Goal: Task Accomplishment & Management: Use online tool/utility

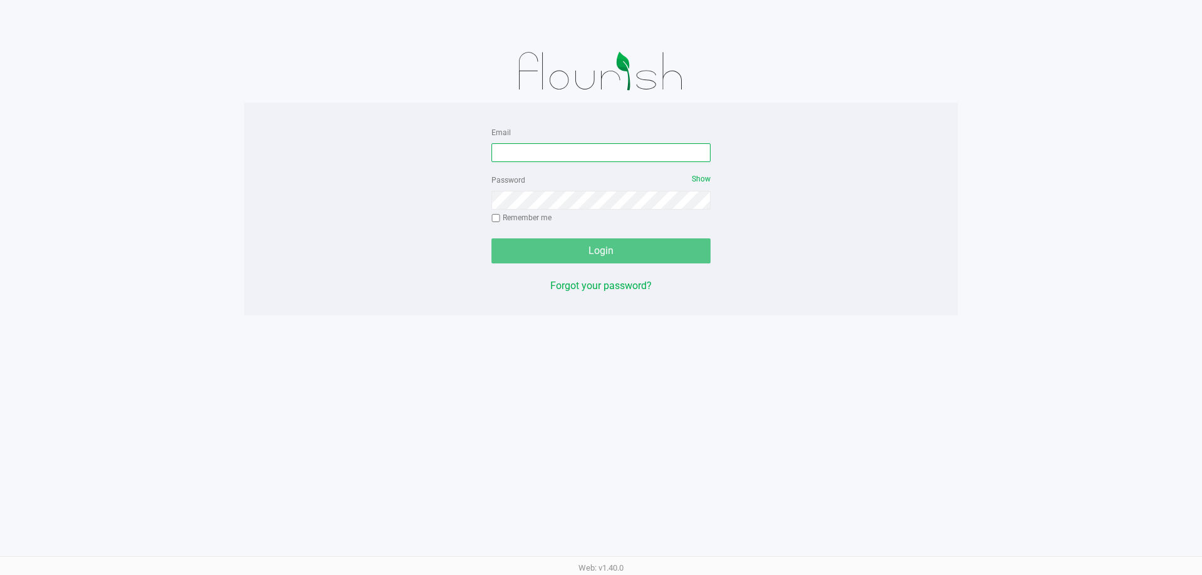
click at [531, 152] on input "Email" at bounding box center [600, 152] width 219 height 19
type input "[EMAIL_ADDRESS][DOMAIN_NAME]"
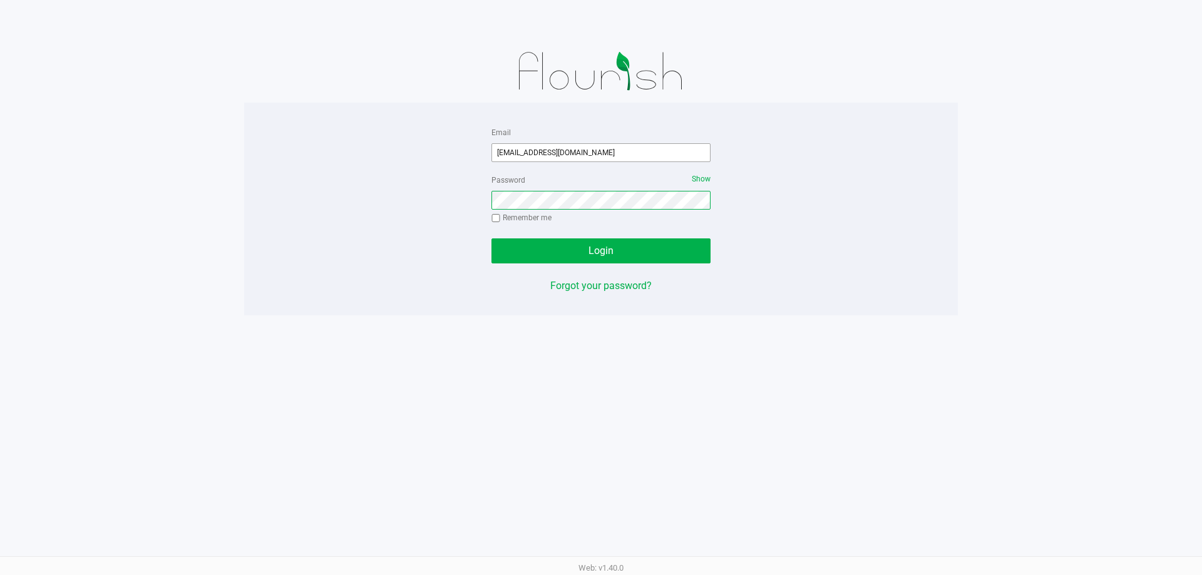
click at [491, 239] on button "Login" at bounding box center [600, 251] width 219 height 25
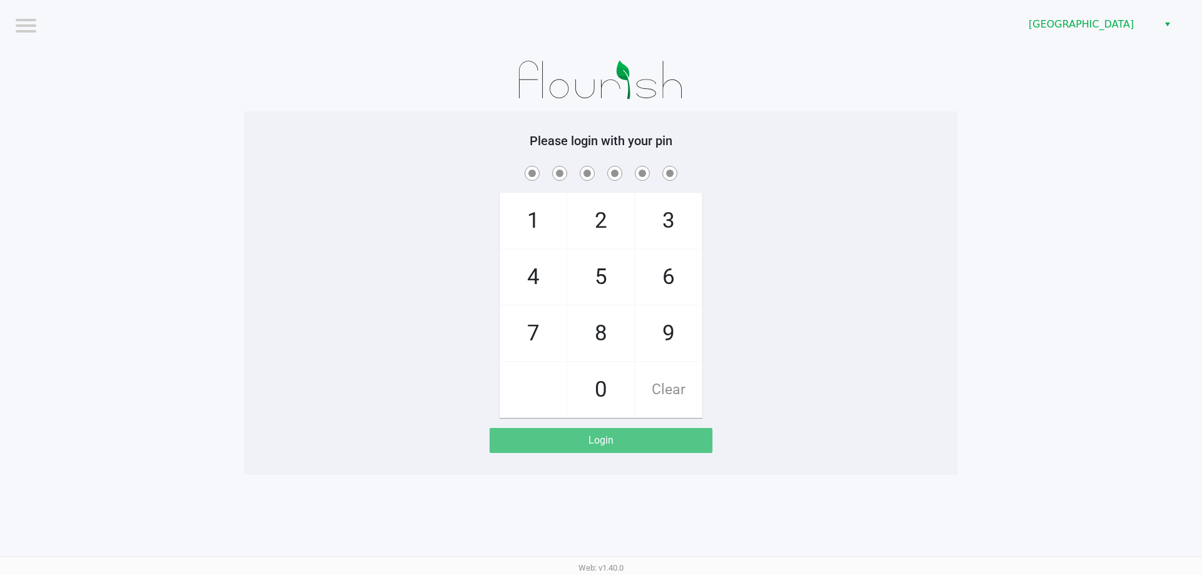
click at [466, 169] on span at bounding box center [601, 172] width 695 height 19
checkbox input "true"
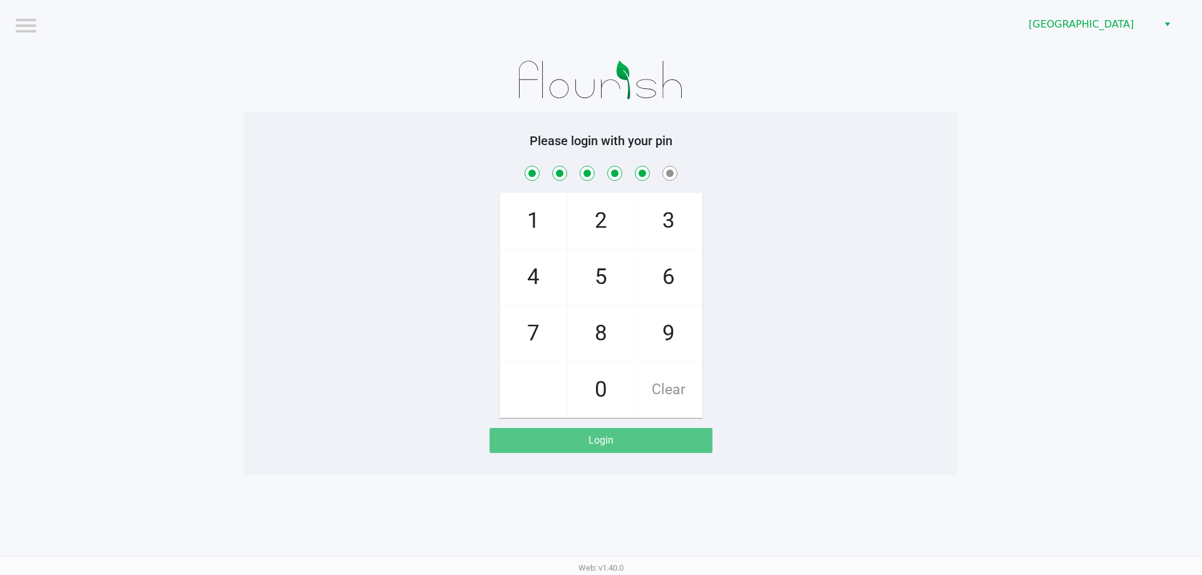
checkbox input "true"
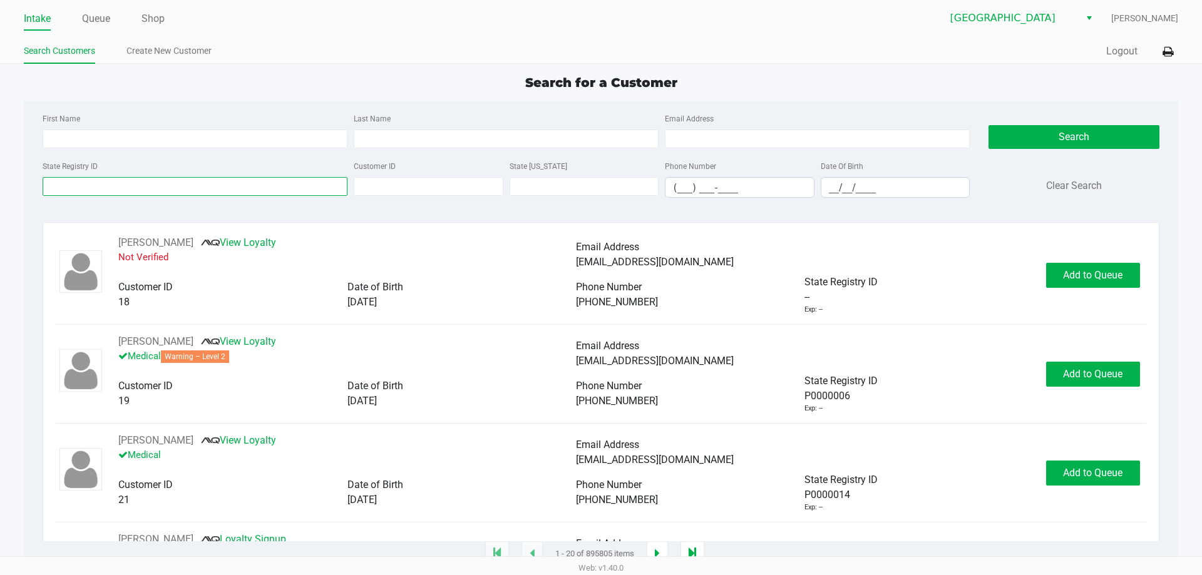
click at [95, 186] on input "State Registry ID" at bounding box center [195, 186] width 305 height 19
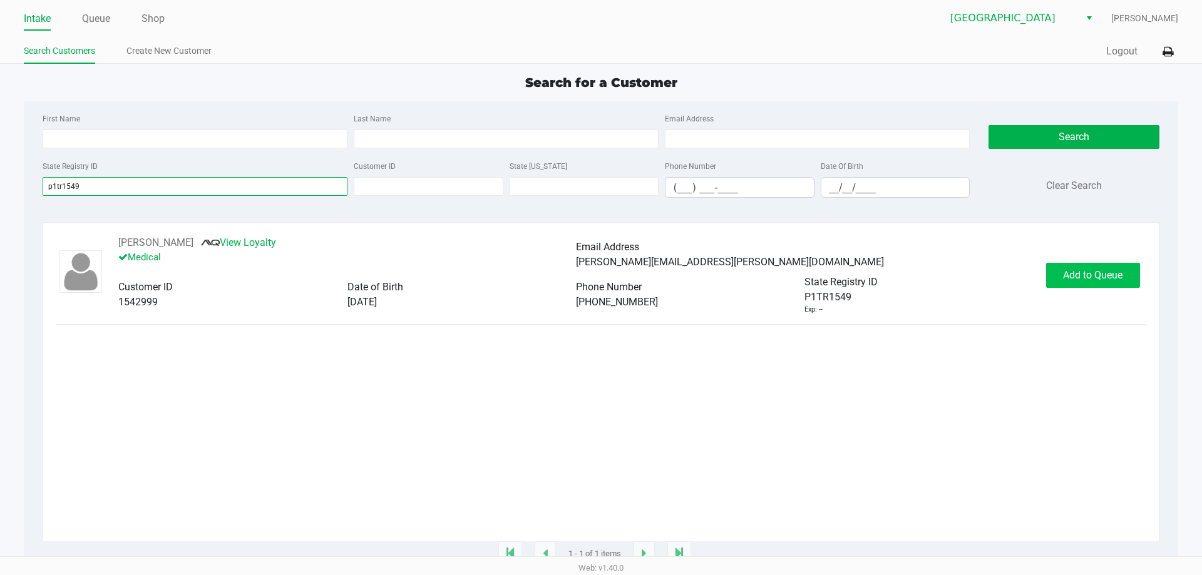
type input "p1tr1549"
click at [1077, 284] on button "Add to Queue" at bounding box center [1093, 275] width 94 height 25
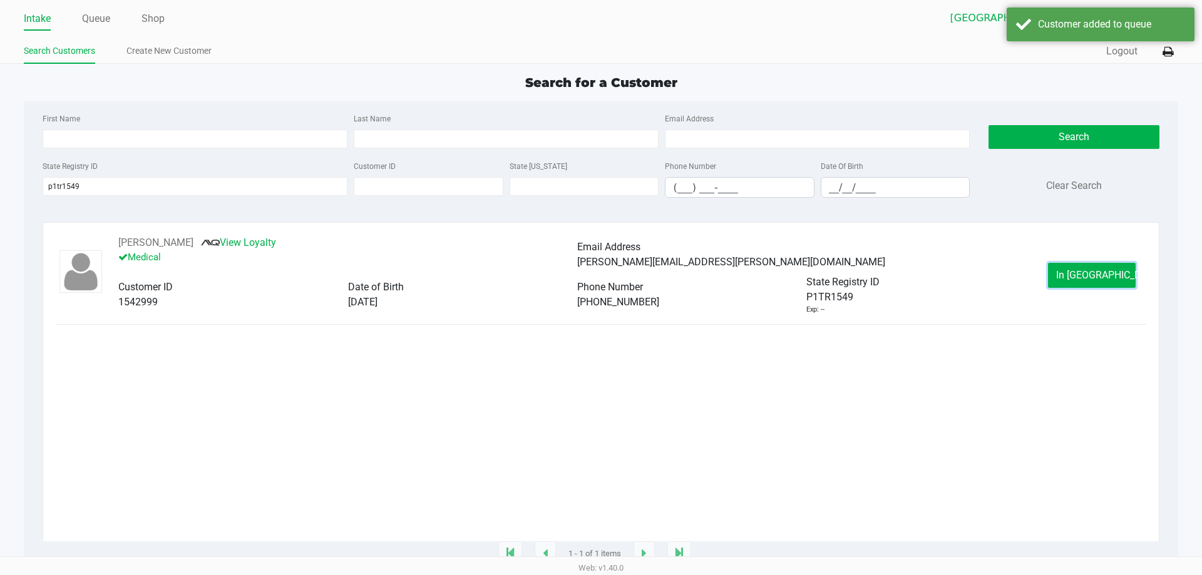
click at [1074, 285] on button "In [GEOGRAPHIC_DATA]" at bounding box center [1092, 275] width 88 height 25
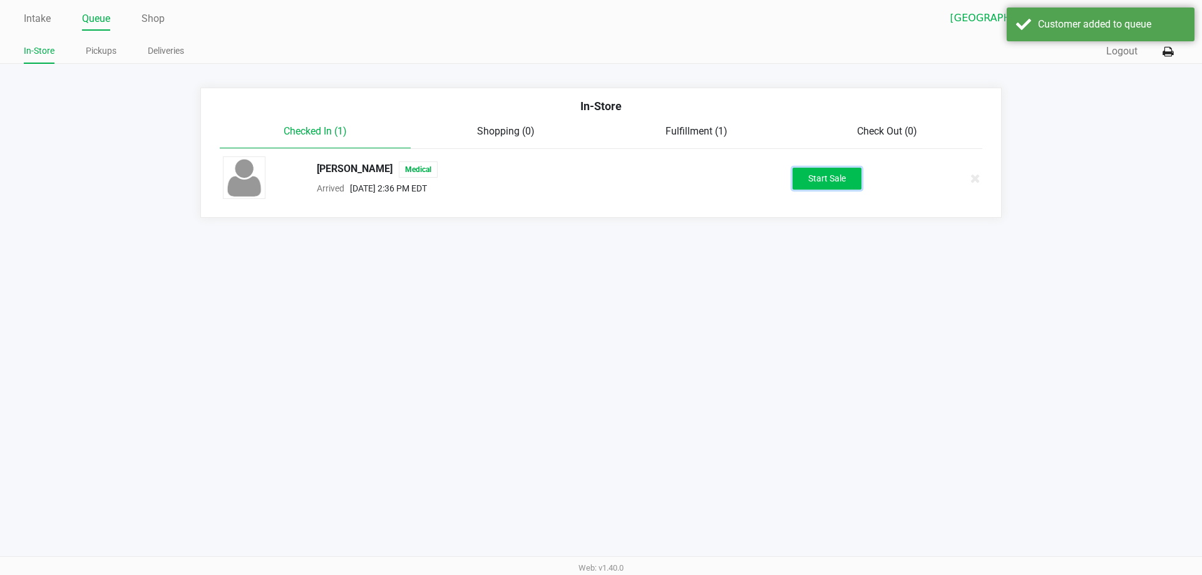
click at [838, 183] on button "Start Sale" at bounding box center [827, 179] width 69 height 22
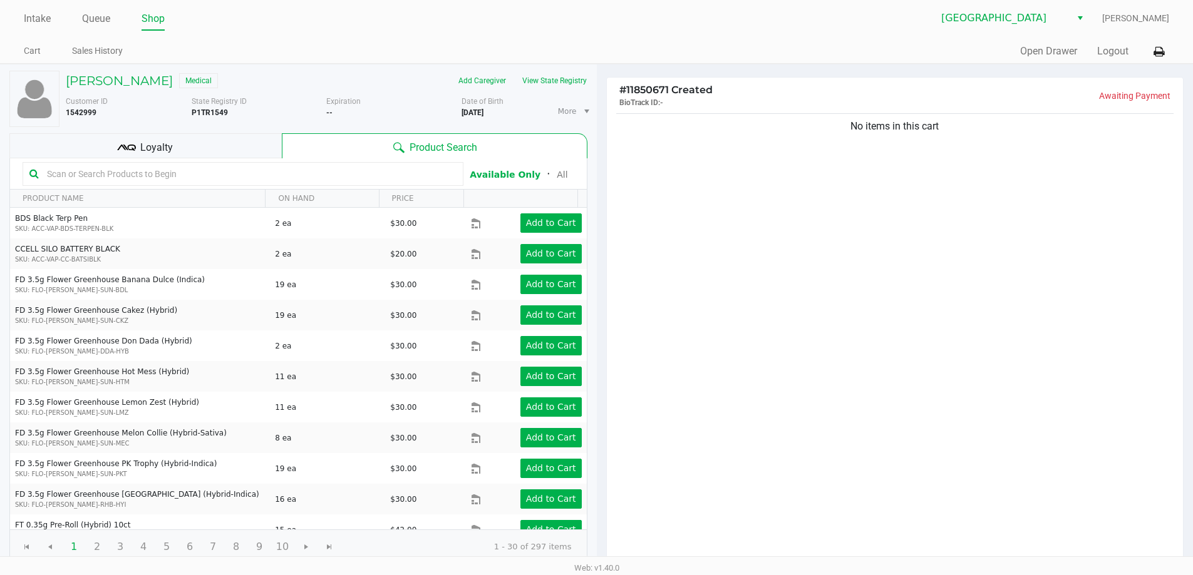
click at [233, 175] on input "text" at bounding box center [249, 174] width 414 height 19
click at [240, 146] on div "Loyalty" at bounding box center [145, 145] width 272 height 25
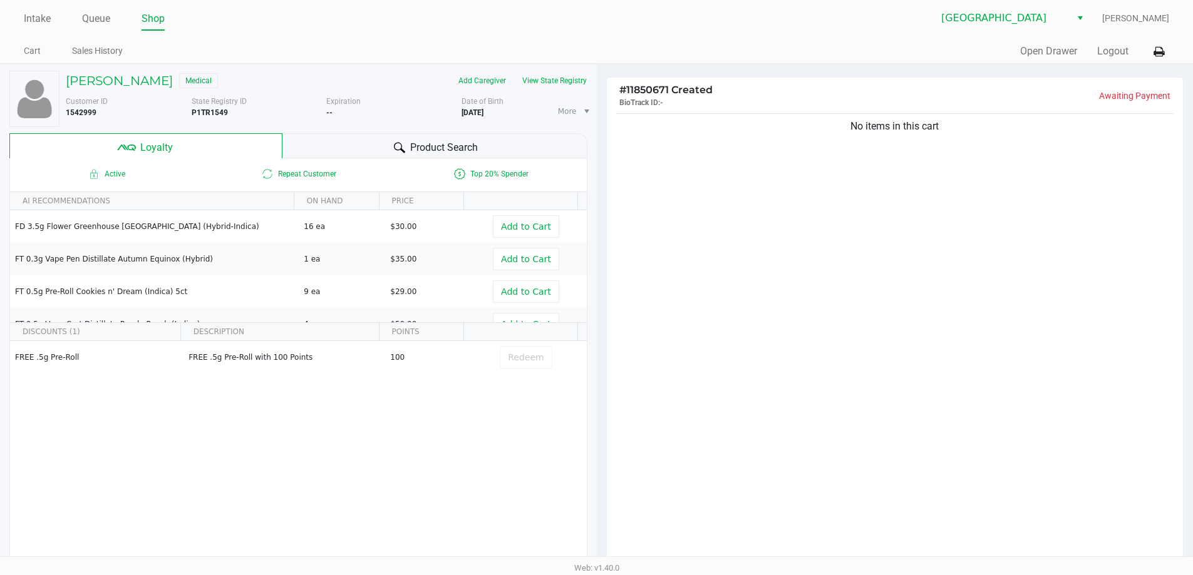
click at [476, 147] on span "Product Search" at bounding box center [444, 147] width 68 height 15
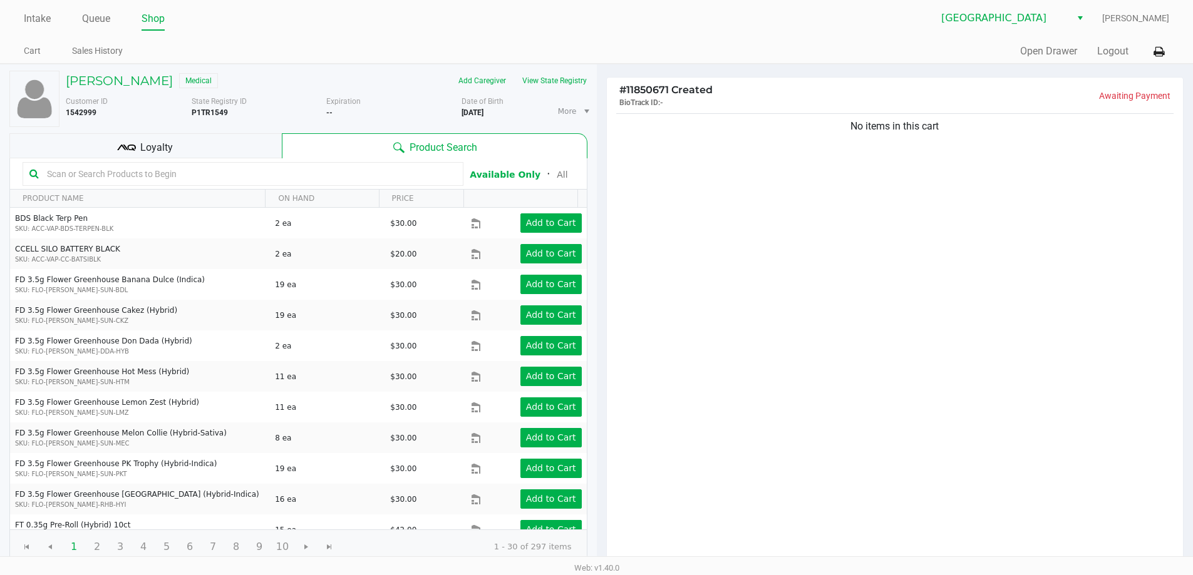
click at [256, 180] on input "text" at bounding box center [249, 174] width 414 height 19
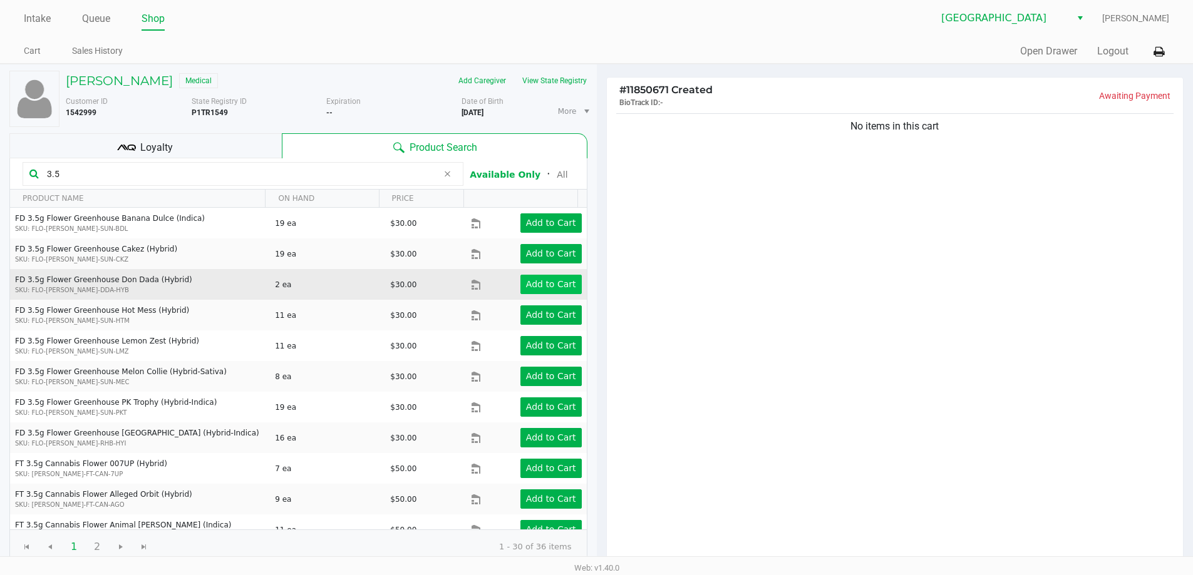
type input "3.5"
click at [535, 282] on app-button-loader "Add to Cart" at bounding box center [551, 284] width 50 height 10
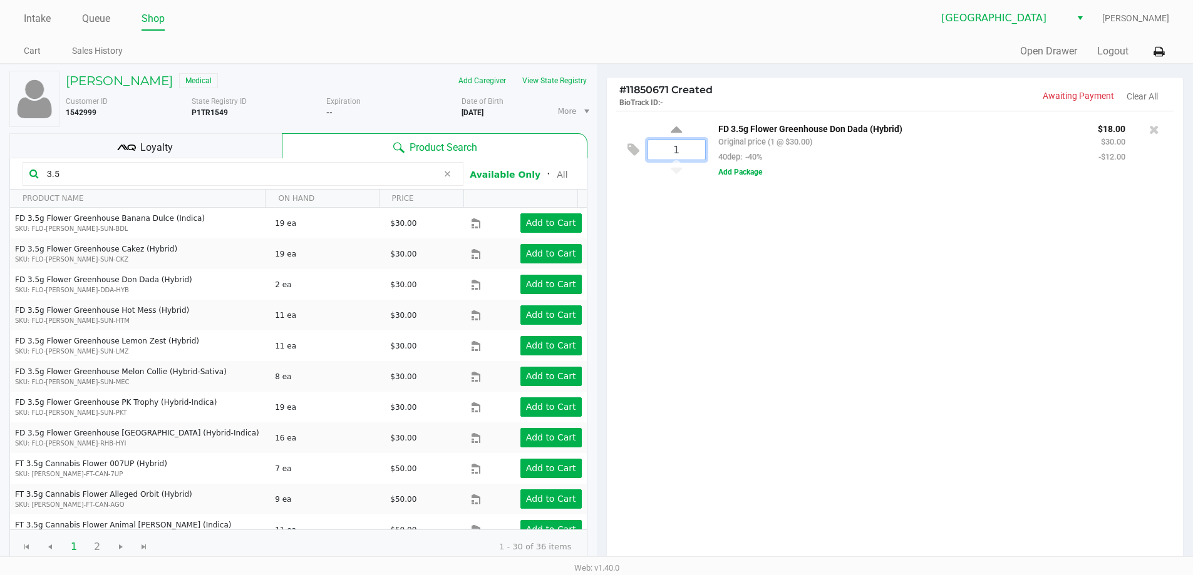
click at [680, 150] on input "1" at bounding box center [676, 149] width 57 height 19
type input "2"
click at [787, 337] on div "[PERSON_NAME] Medical Add Caregiver View State Registry Customer ID 1542999 Sta…" at bounding box center [596, 391] width 1193 height 655
drag, startPoint x: 85, startPoint y: 177, endPoint x: 0, endPoint y: 168, distance: 85.0
click at [0, 175] on div "[PERSON_NAME] Medical Add Caregiver View State Registry Customer ID 1542999 Sta…" at bounding box center [298, 391] width 597 height 654
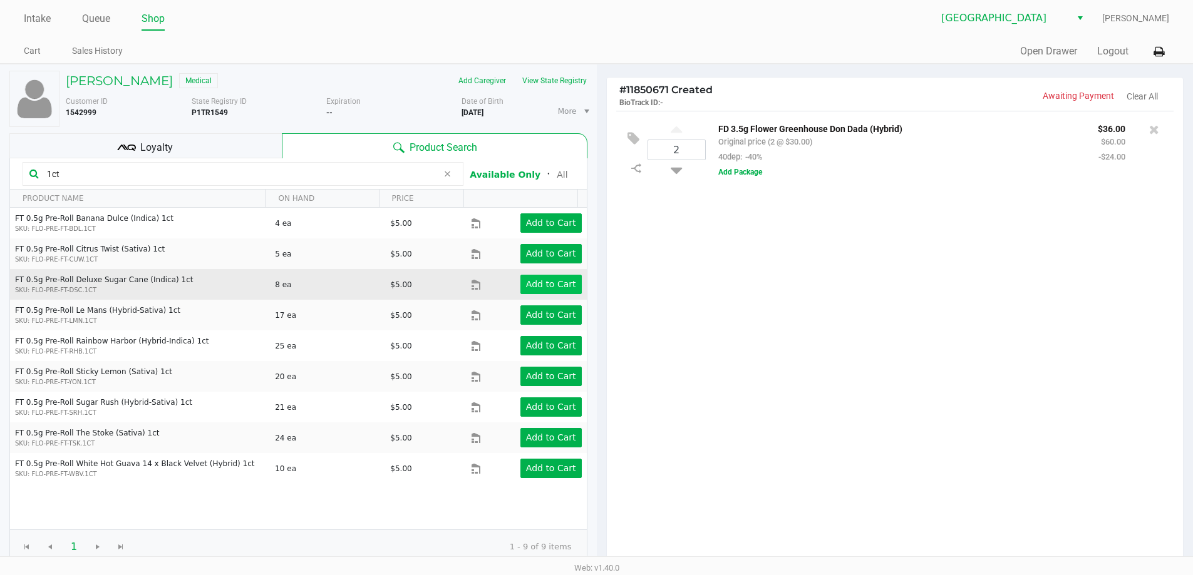
type input "1ct"
click at [539, 276] on button "Add to Cart" at bounding box center [550, 284] width 61 height 19
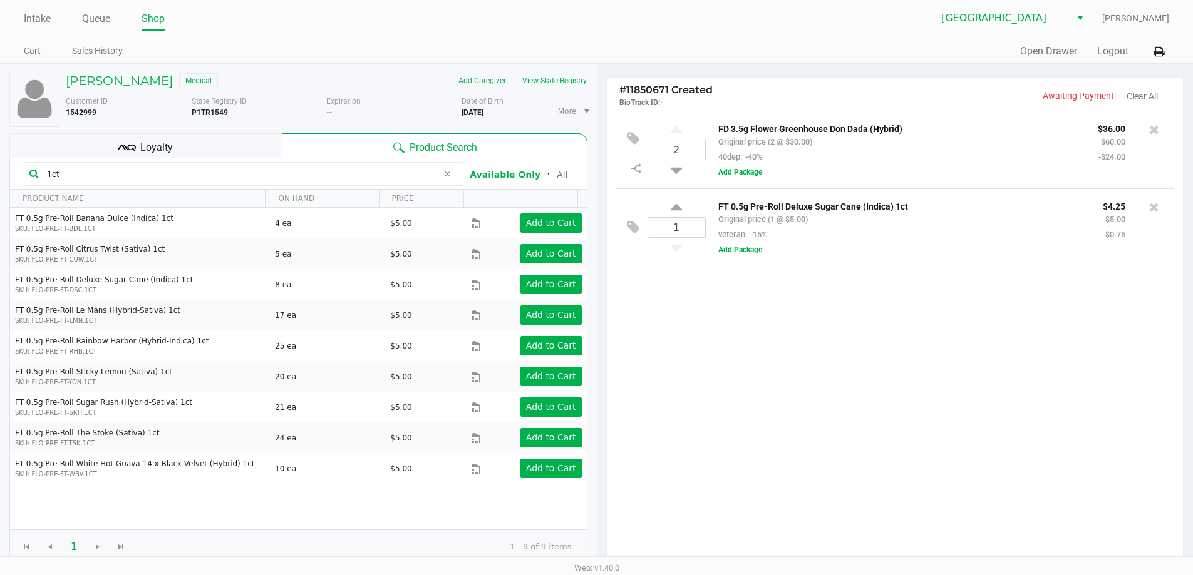
click at [165, 155] on span "Loyalty" at bounding box center [156, 147] width 33 height 15
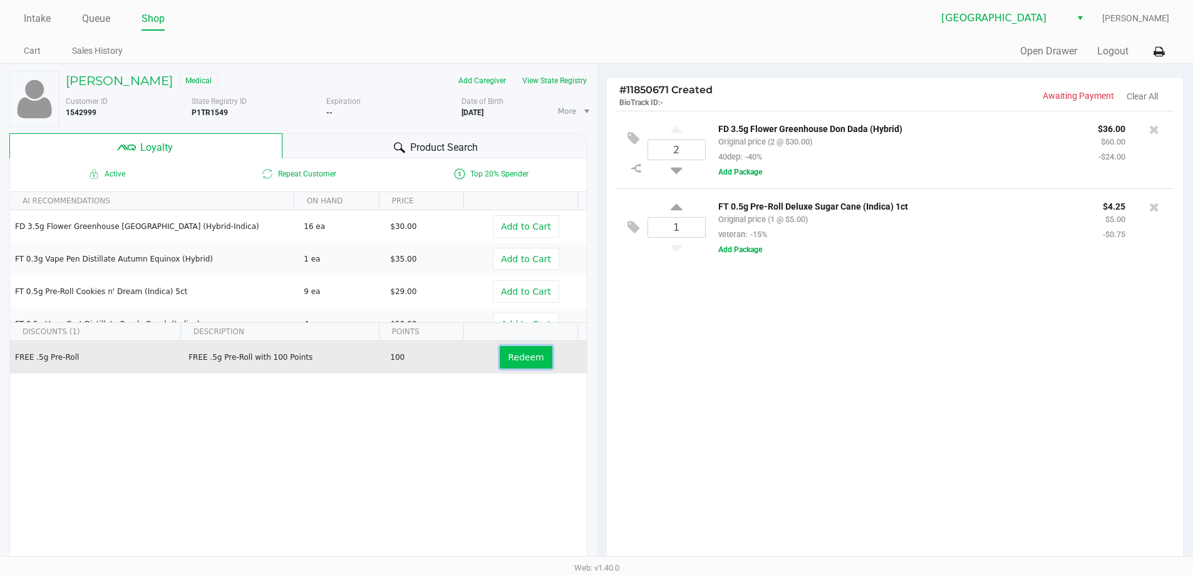
click at [527, 361] on span "Redeem" at bounding box center [526, 357] width 36 height 10
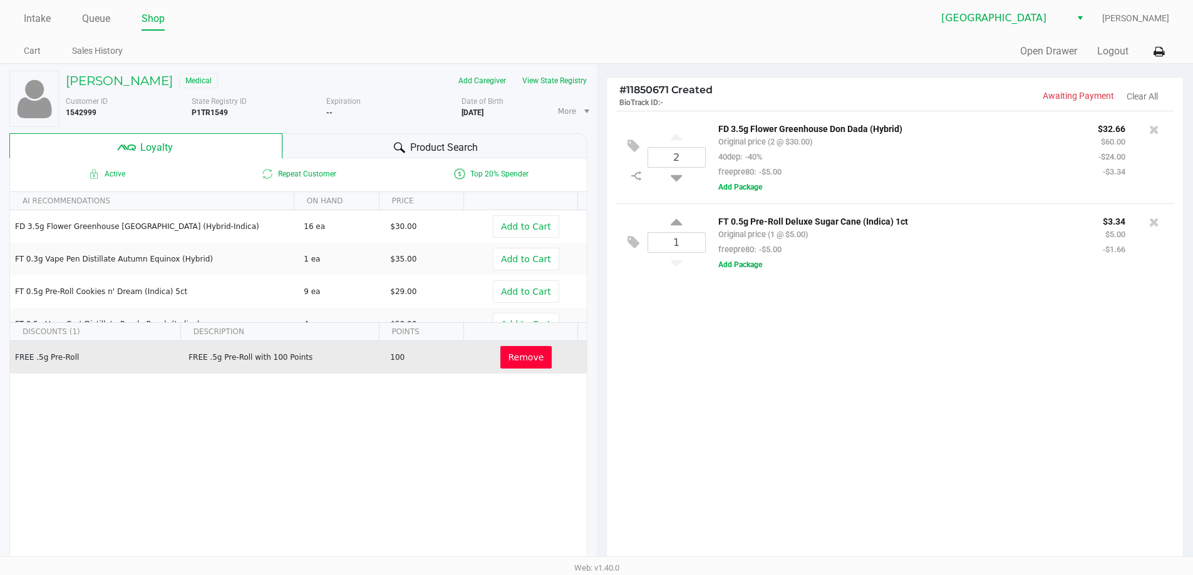
click at [941, 351] on div "2 FD 3.5g Flower Greenhouse Don Dada (Hybrid) Original price (2 @ $30.00) 40dep…" at bounding box center [895, 338] width 577 height 454
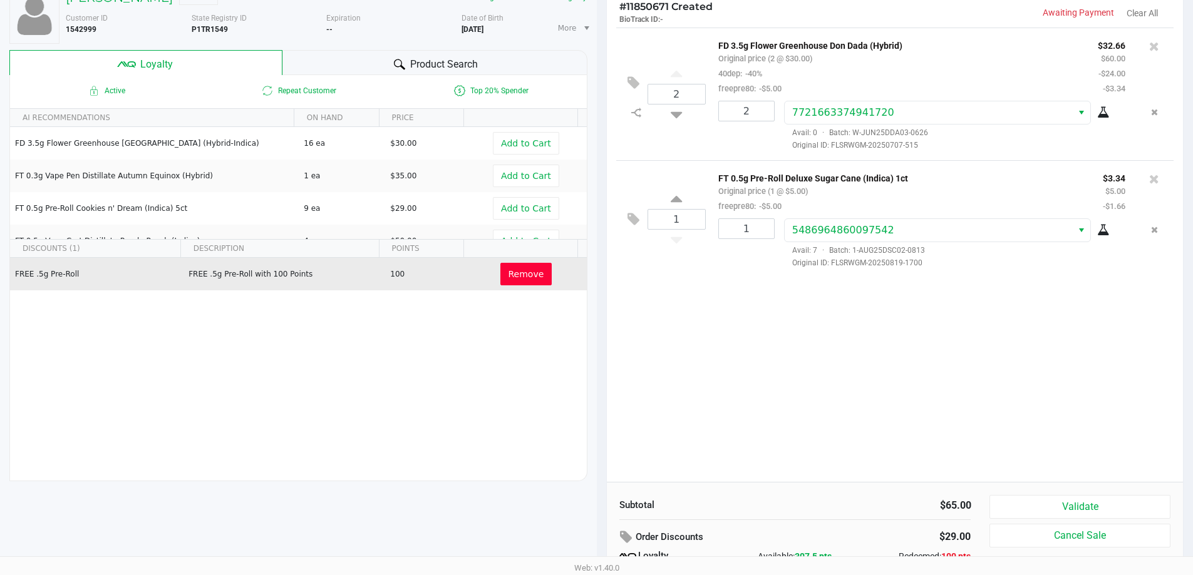
scroll to position [143, 0]
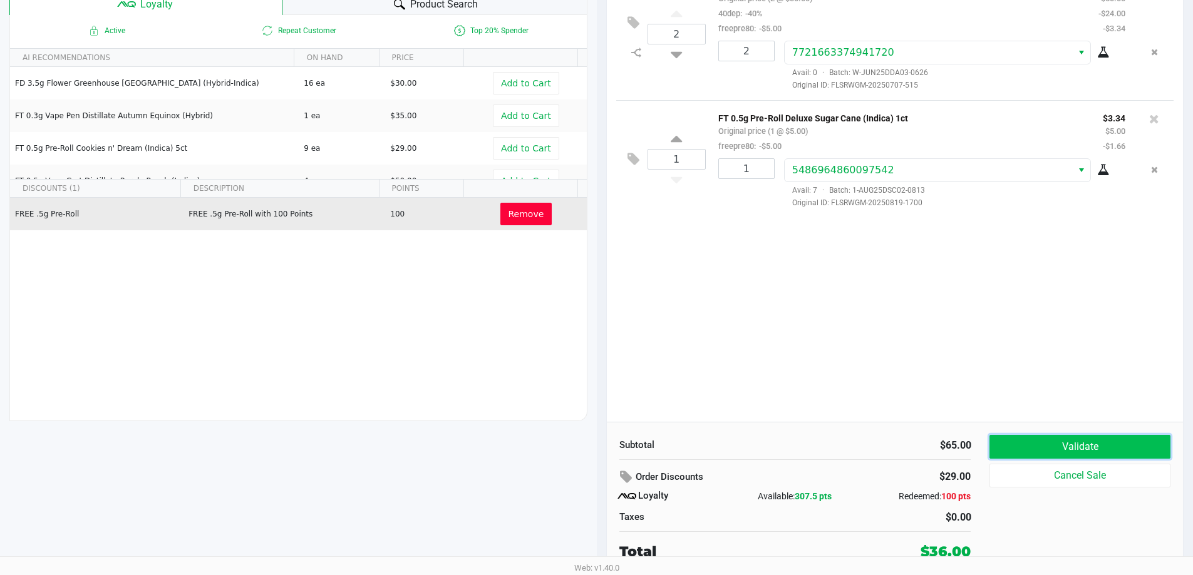
click at [1049, 444] on button "Validate" at bounding box center [1079, 447] width 180 height 24
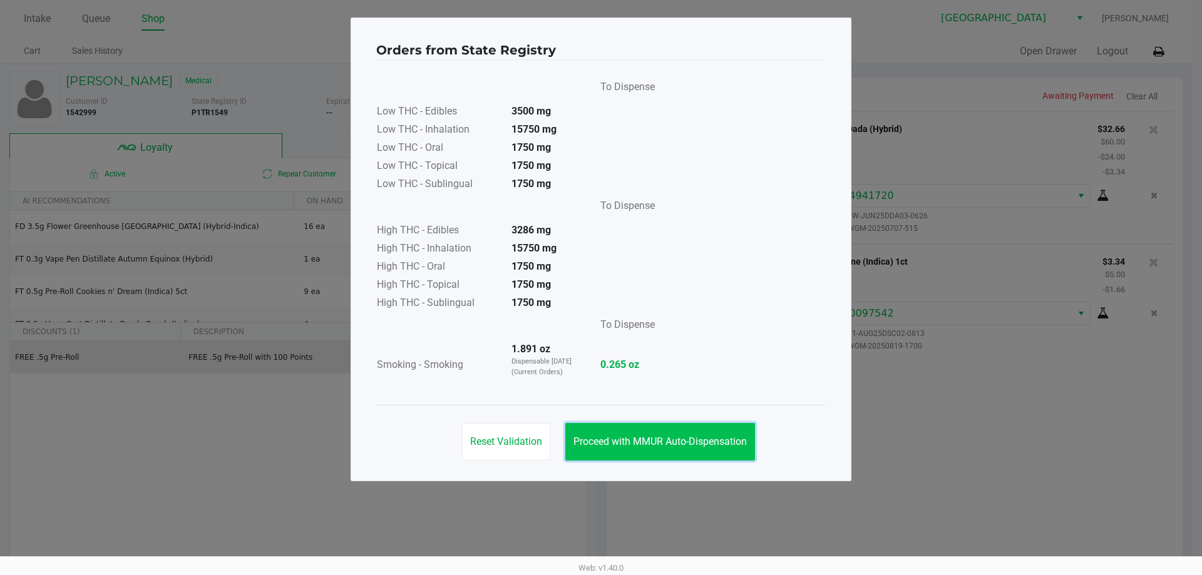
click at [650, 444] on span "Proceed with MMUR Auto-Dispensation" at bounding box center [659, 442] width 173 height 12
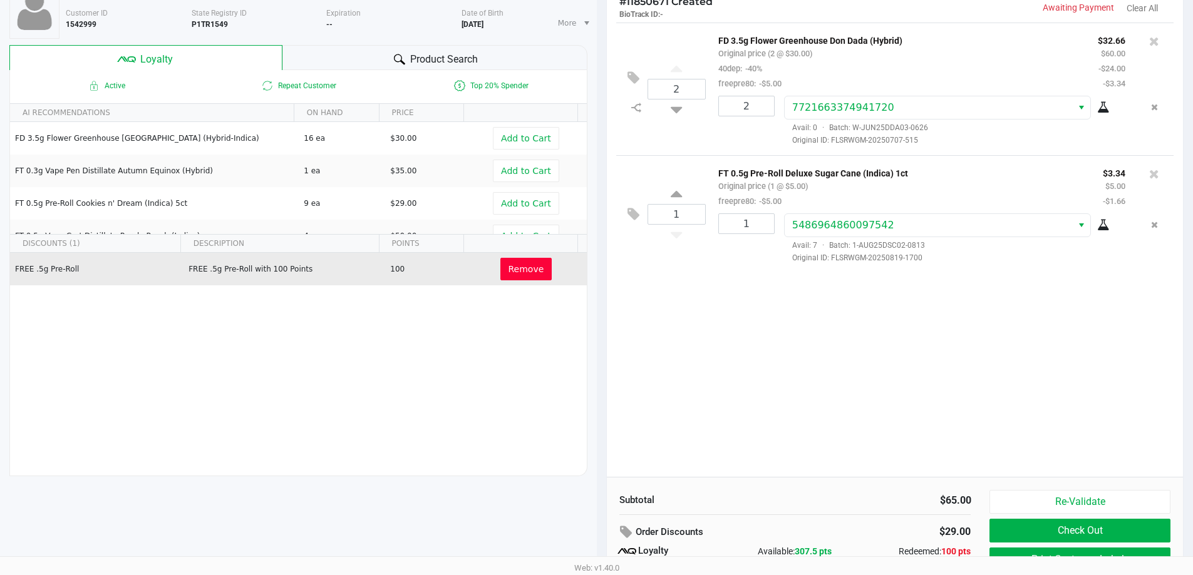
scroll to position [143, 0]
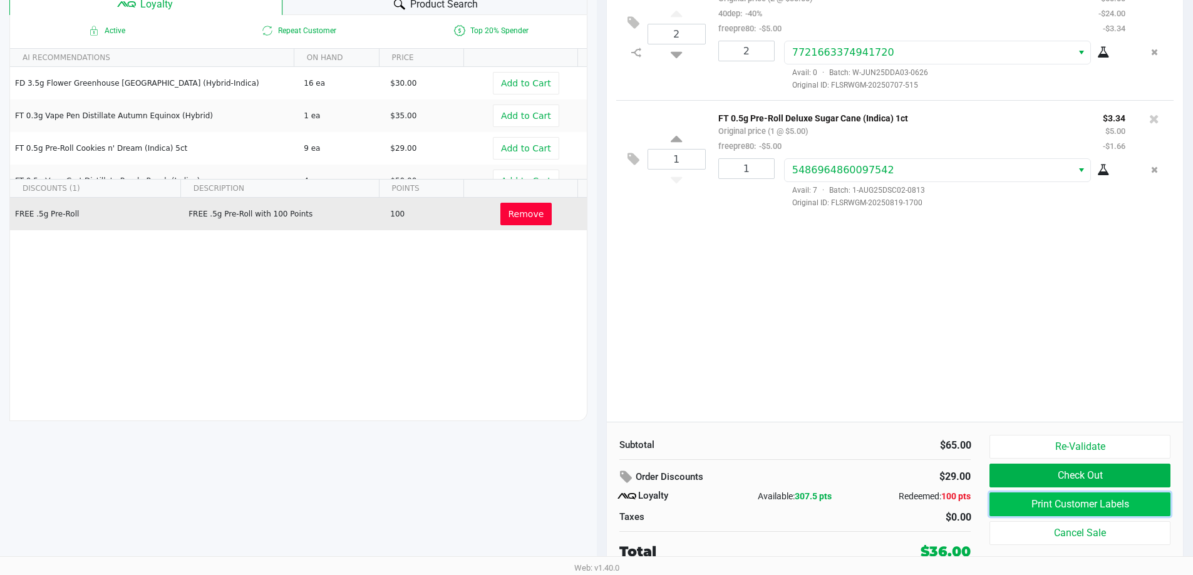
click at [1094, 501] on button "Print Customer Labels" at bounding box center [1079, 505] width 180 height 24
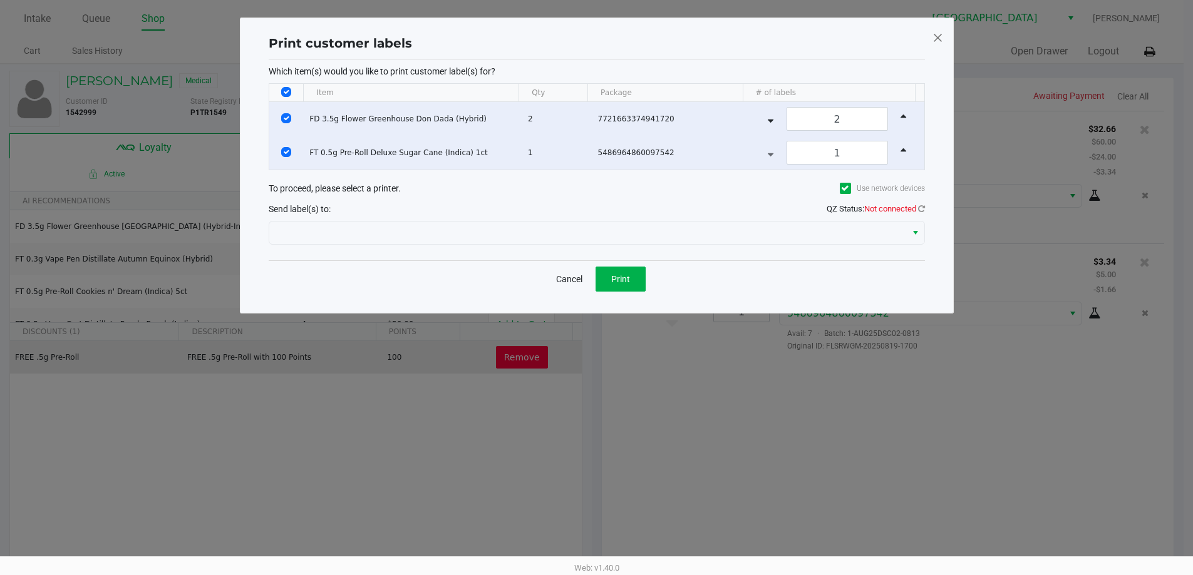
scroll to position [0, 0]
click at [925, 210] on icon at bounding box center [925, 209] width 7 height 8
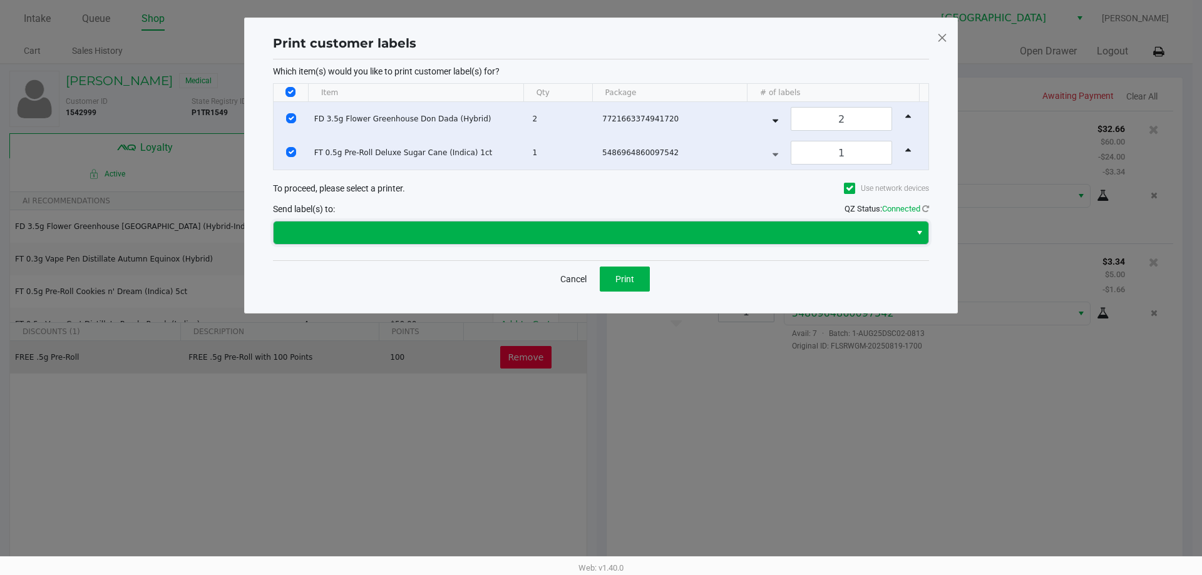
click at [881, 232] on span at bounding box center [592, 232] width 622 height 15
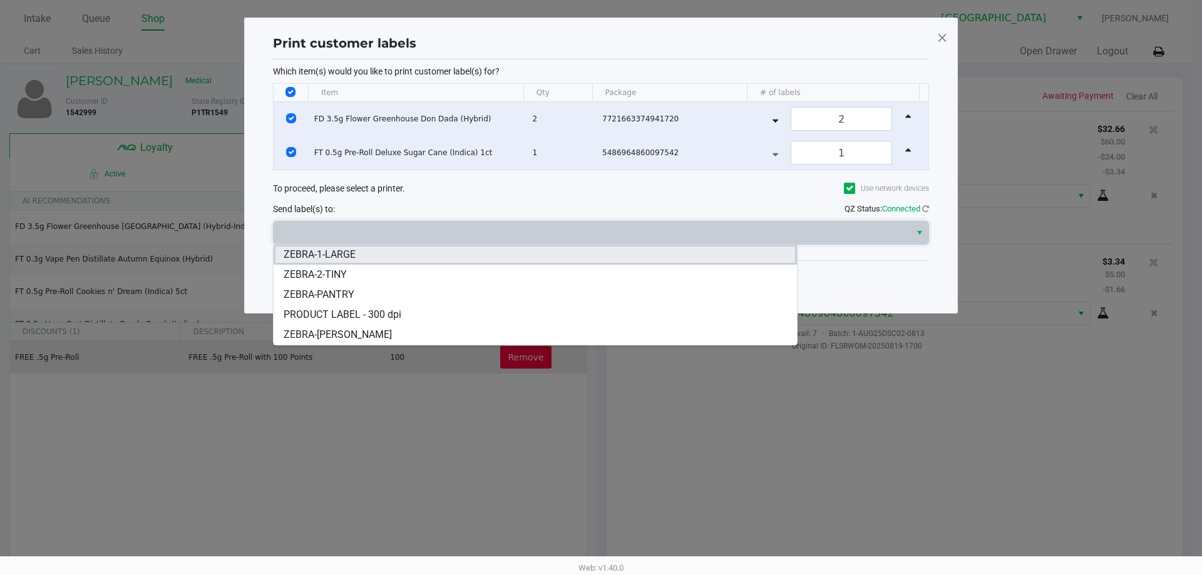
click at [362, 260] on li "ZEBRA-1-LARGE" at bounding box center [535, 255] width 523 height 20
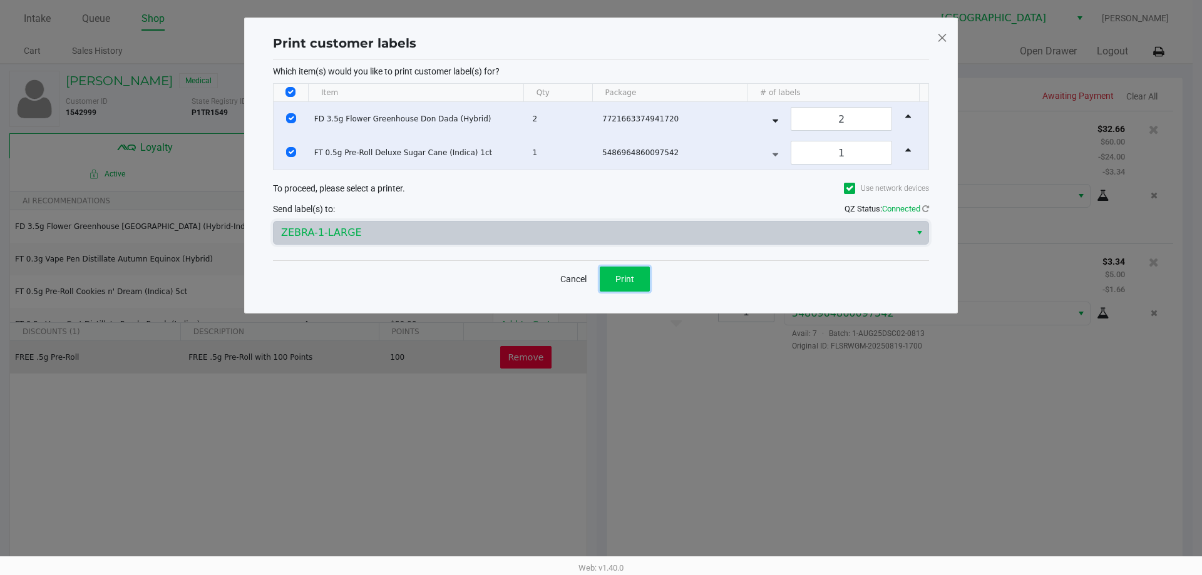
click at [602, 280] on button "Print" at bounding box center [625, 279] width 50 height 25
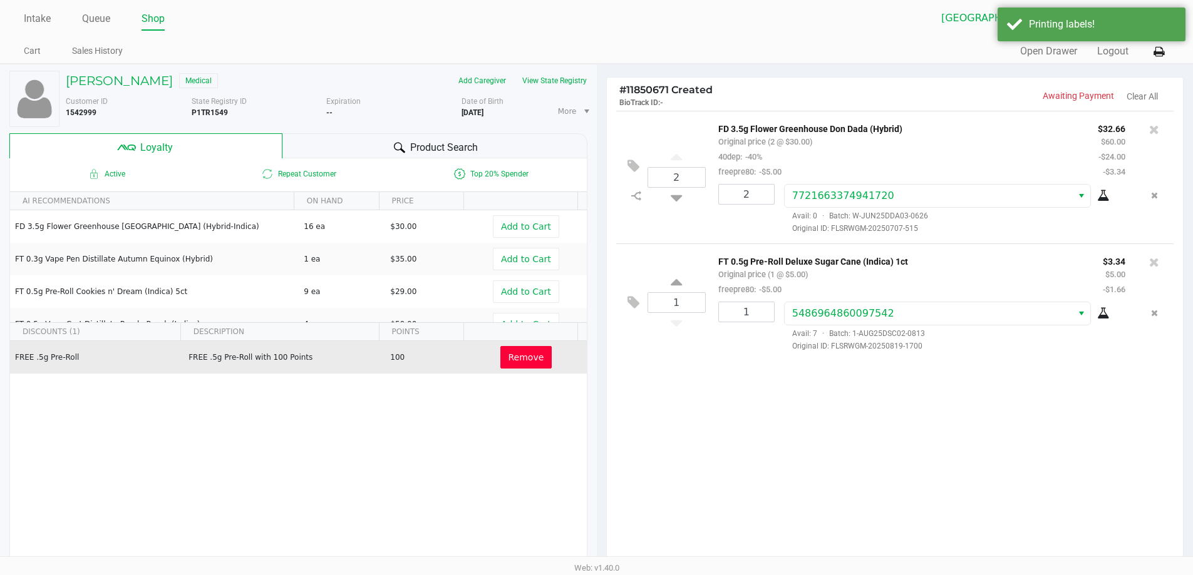
scroll to position [143, 0]
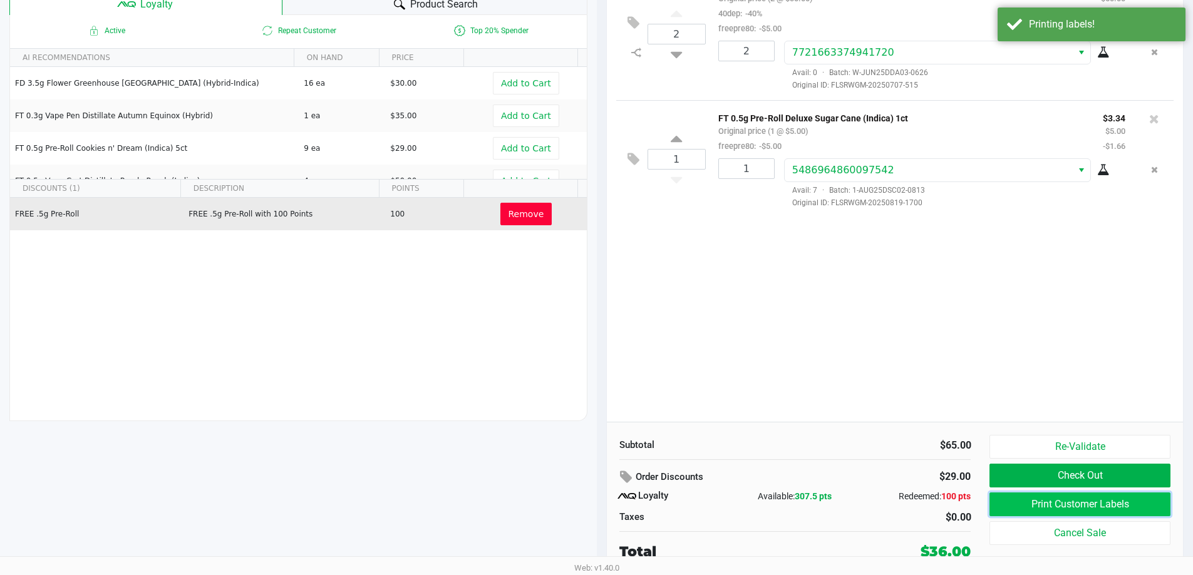
click at [998, 500] on button "Print Customer Labels" at bounding box center [1079, 505] width 180 height 24
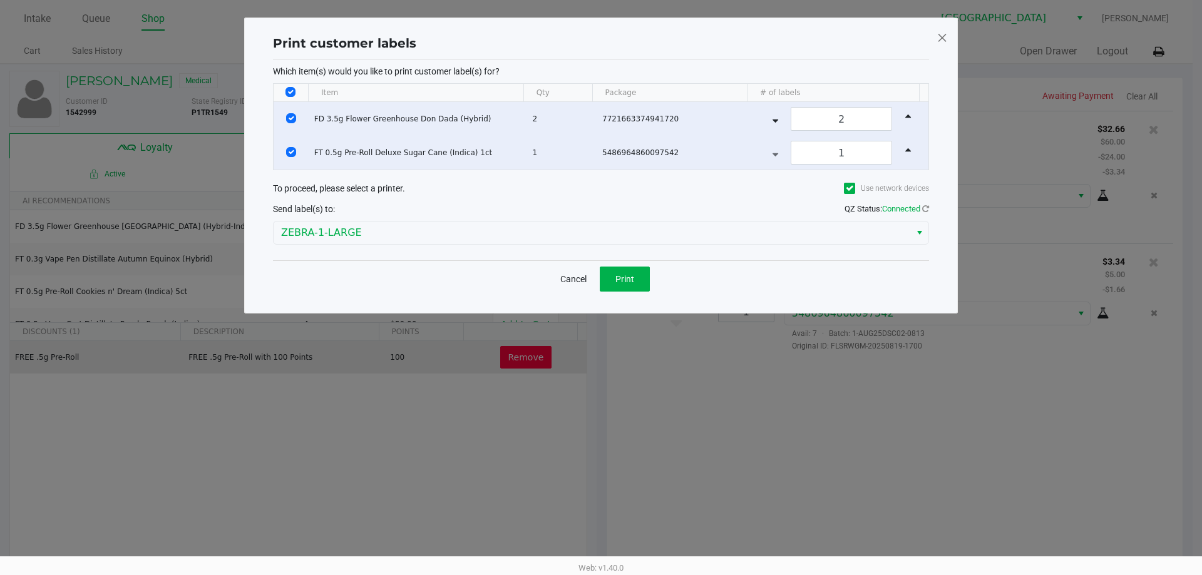
click at [650, 283] on div "Cancel Print" at bounding box center [601, 278] width 656 height 37
click at [648, 283] on button "Print" at bounding box center [625, 279] width 50 height 25
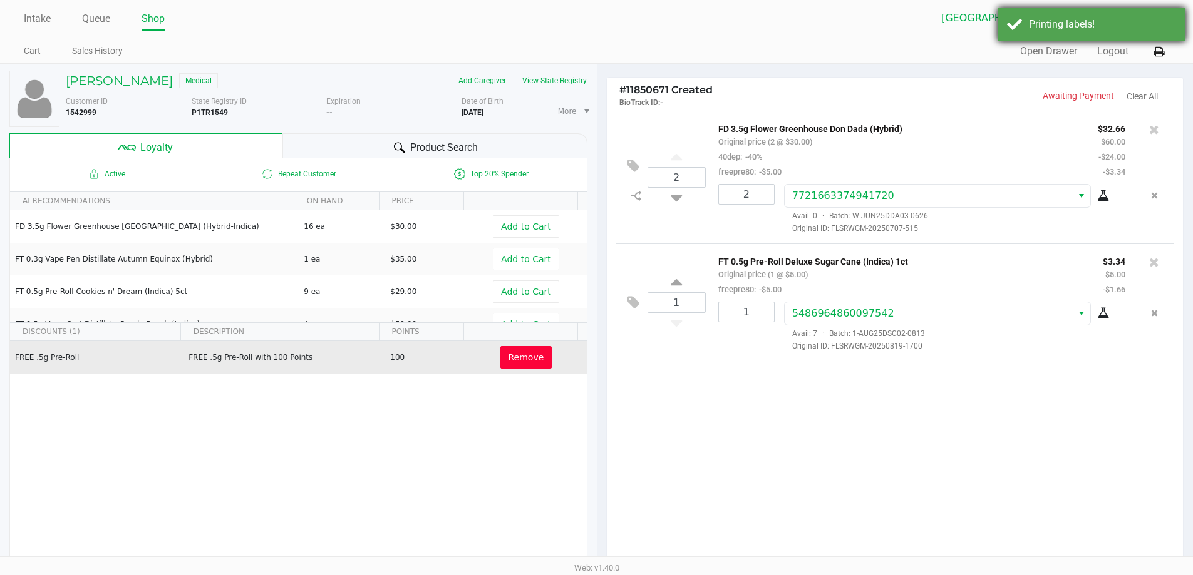
click at [1059, 26] on div "Printing labels!" at bounding box center [1102, 24] width 147 height 15
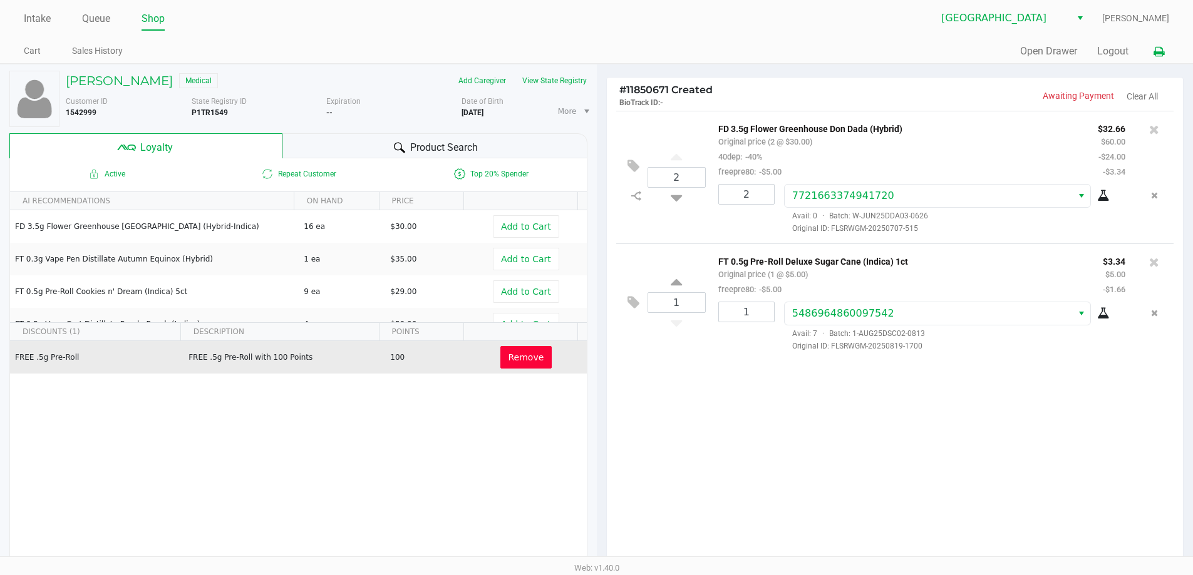
click at [1162, 51] on icon at bounding box center [1158, 52] width 11 height 9
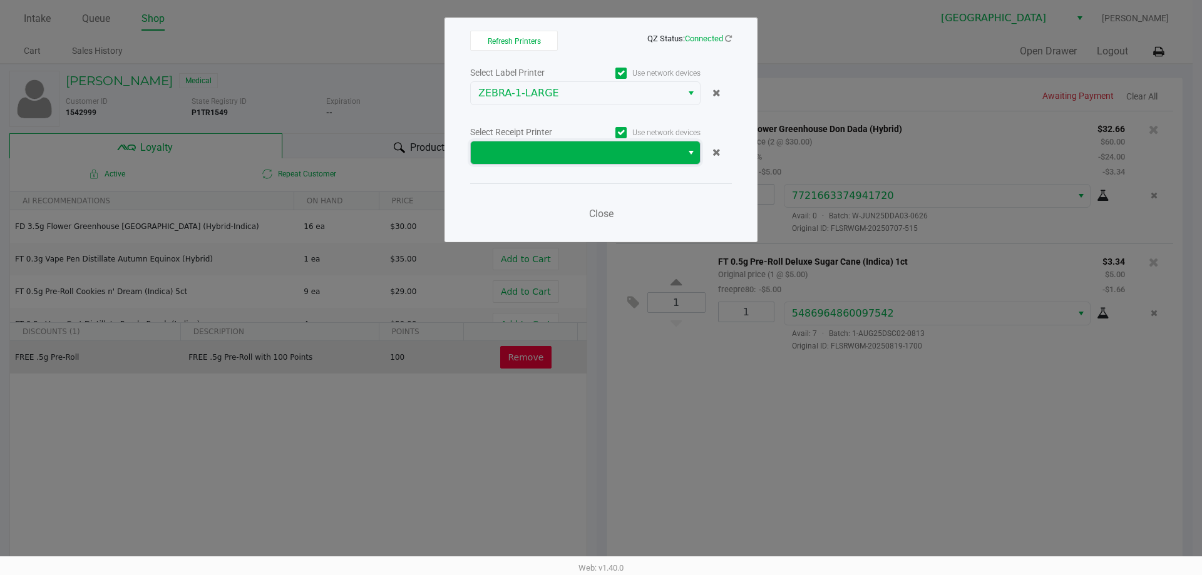
click at [535, 155] on span at bounding box center [576, 152] width 196 height 15
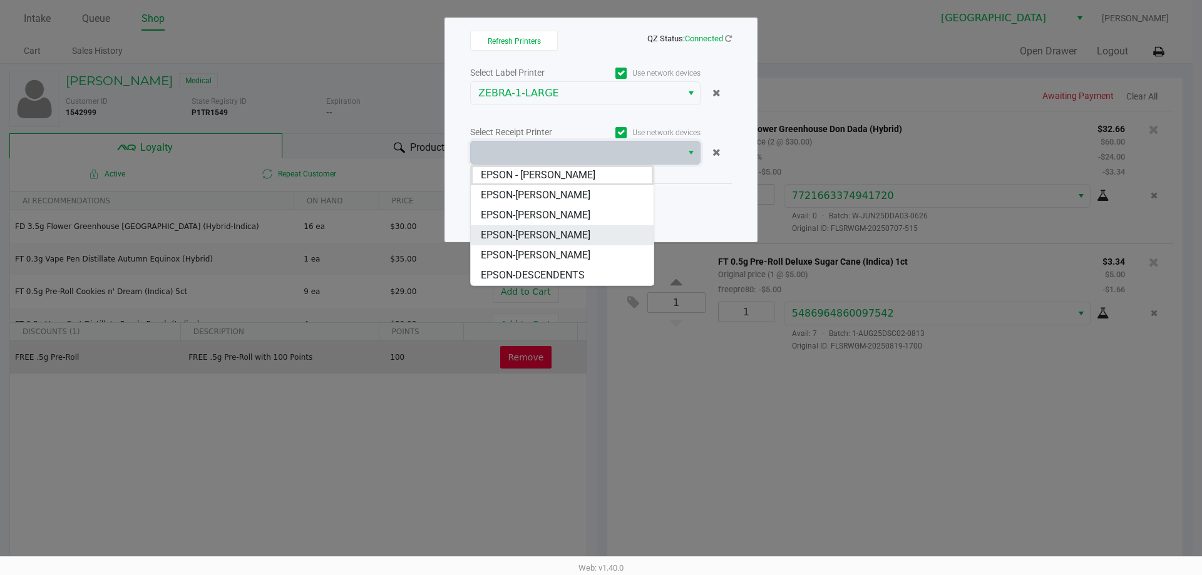
click at [588, 233] on span "EPSON-[PERSON_NAME]" at bounding box center [536, 235] width 110 height 15
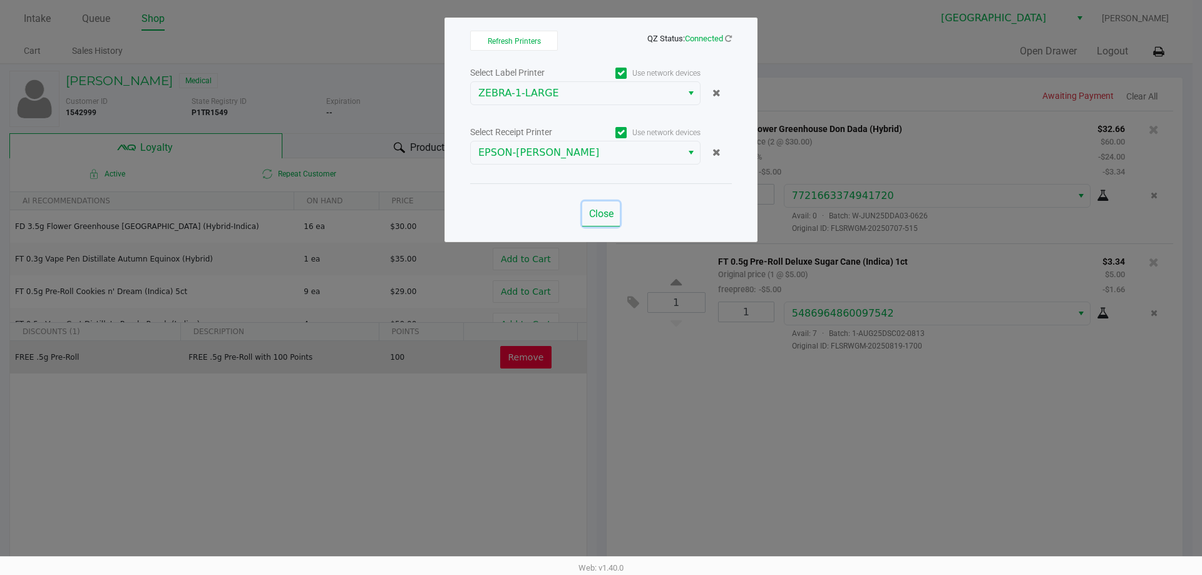
click at [604, 214] on span "Close" at bounding box center [601, 214] width 24 height 12
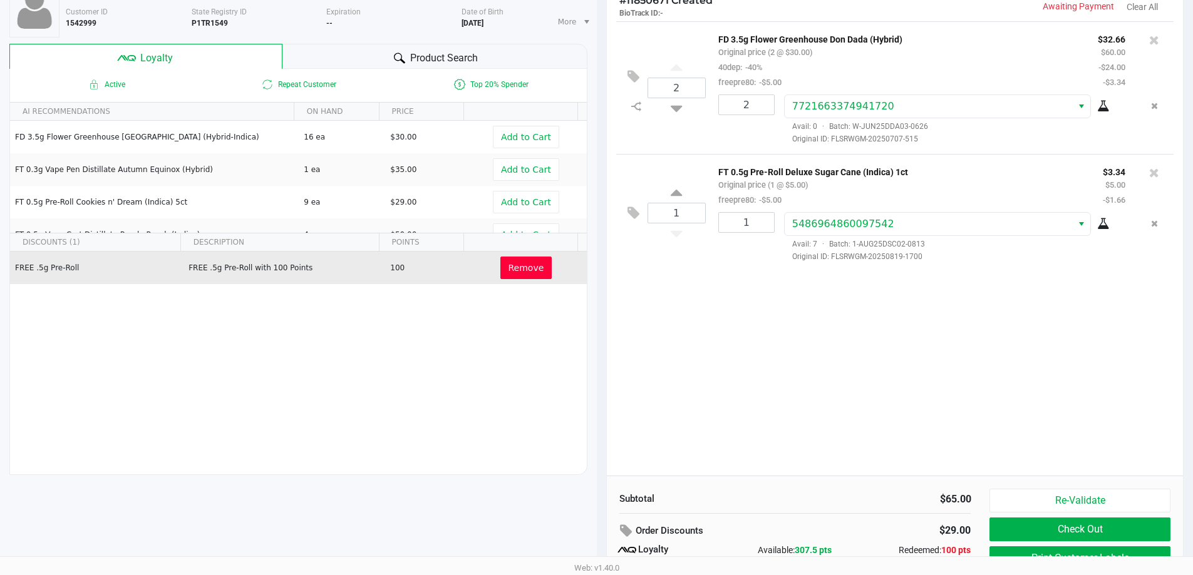
scroll to position [143, 0]
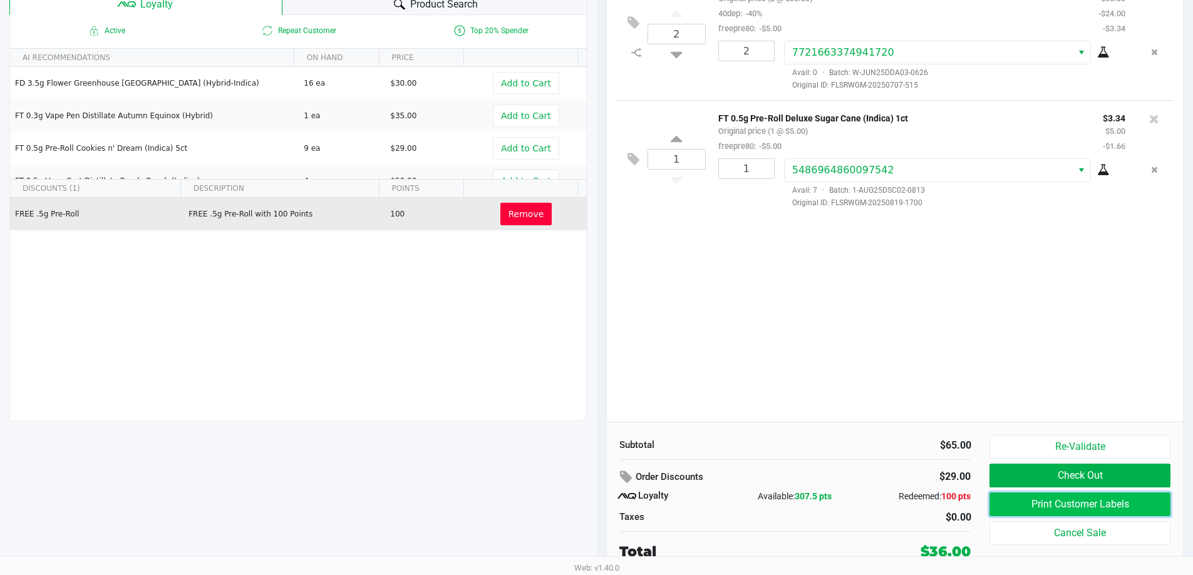
click at [1066, 498] on button "Print Customer Labels" at bounding box center [1079, 505] width 180 height 24
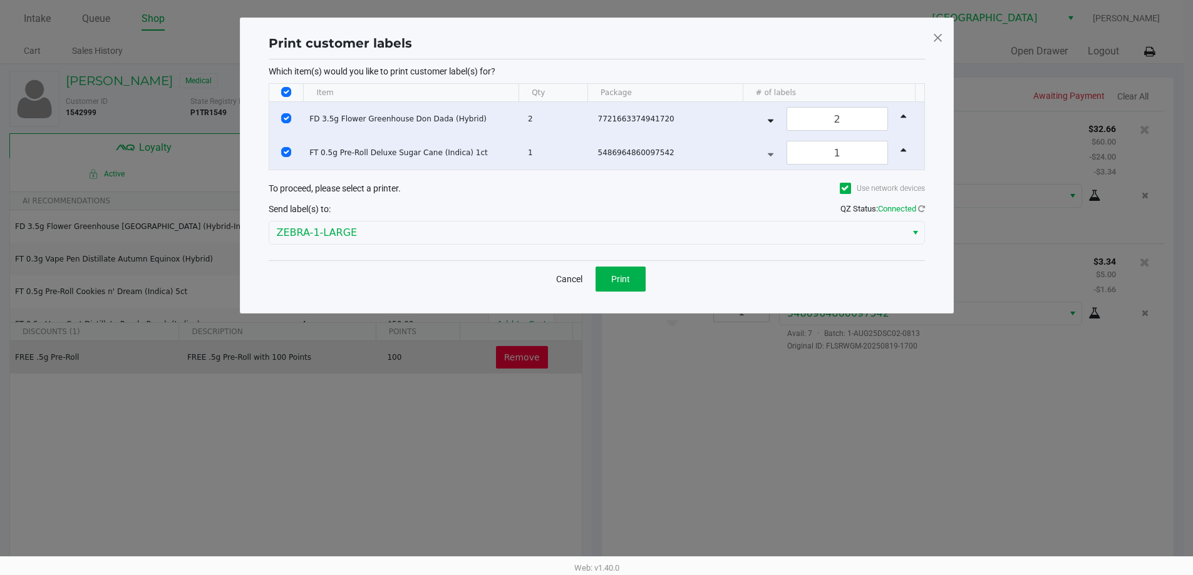
scroll to position [0, 0]
click at [640, 272] on button "Print" at bounding box center [625, 279] width 50 height 25
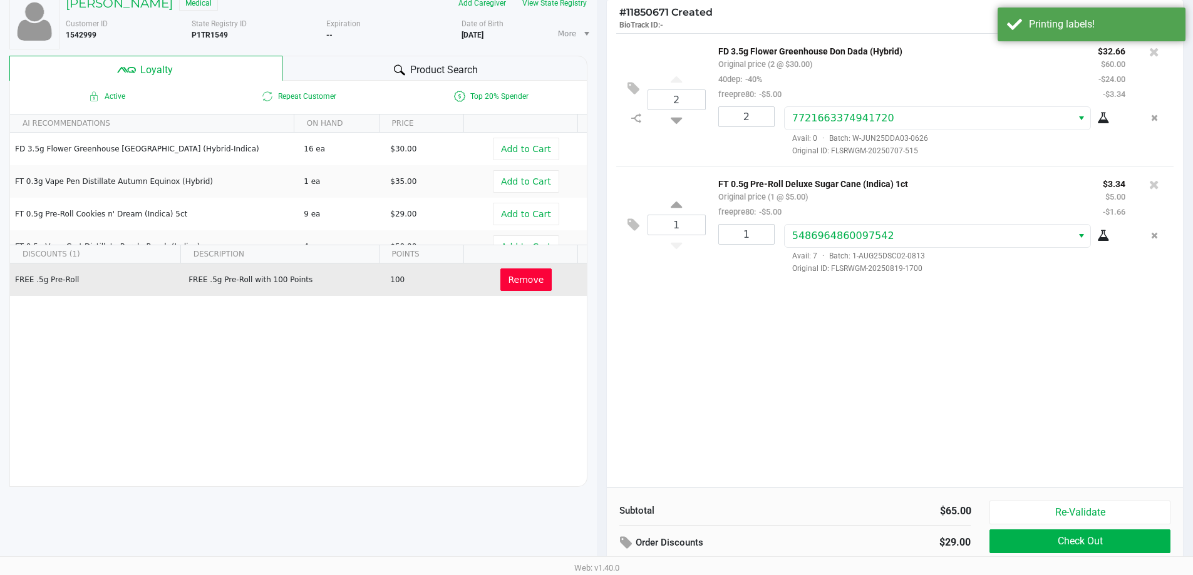
scroll to position [143, 0]
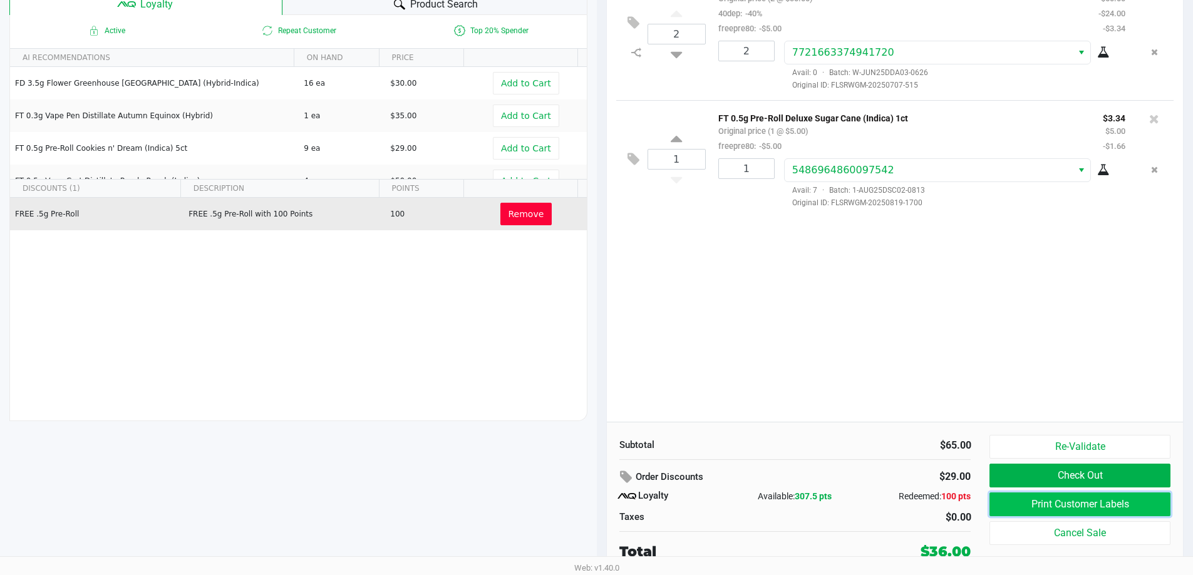
click at [1047, 511] on button "Print Customer Labels" at bounding box center [1079, 505] width 180 height 24
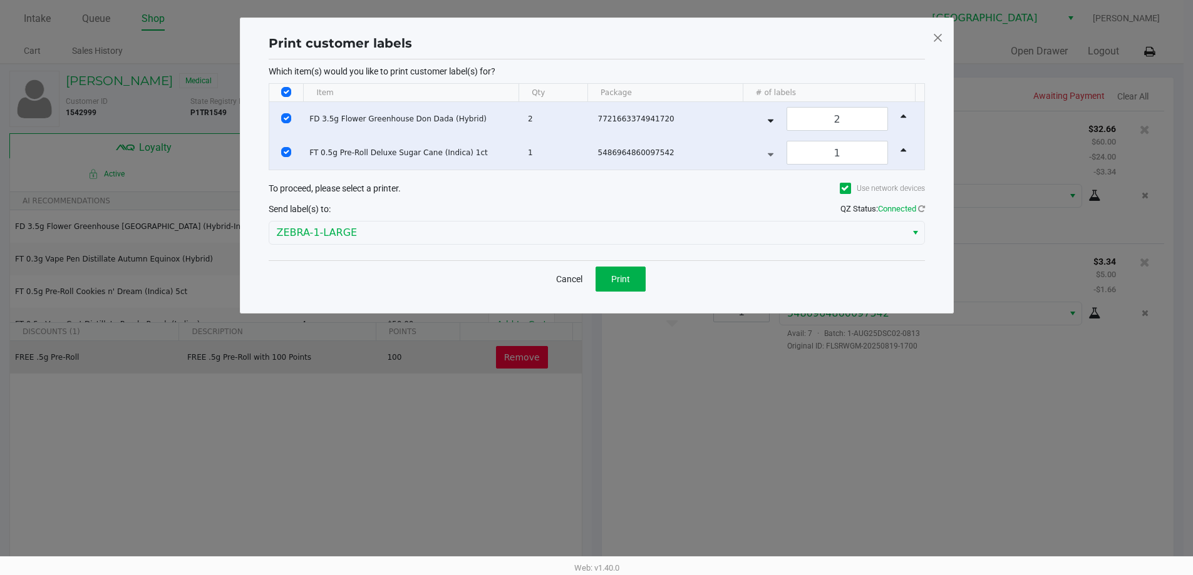
scroll to position [0, 0]
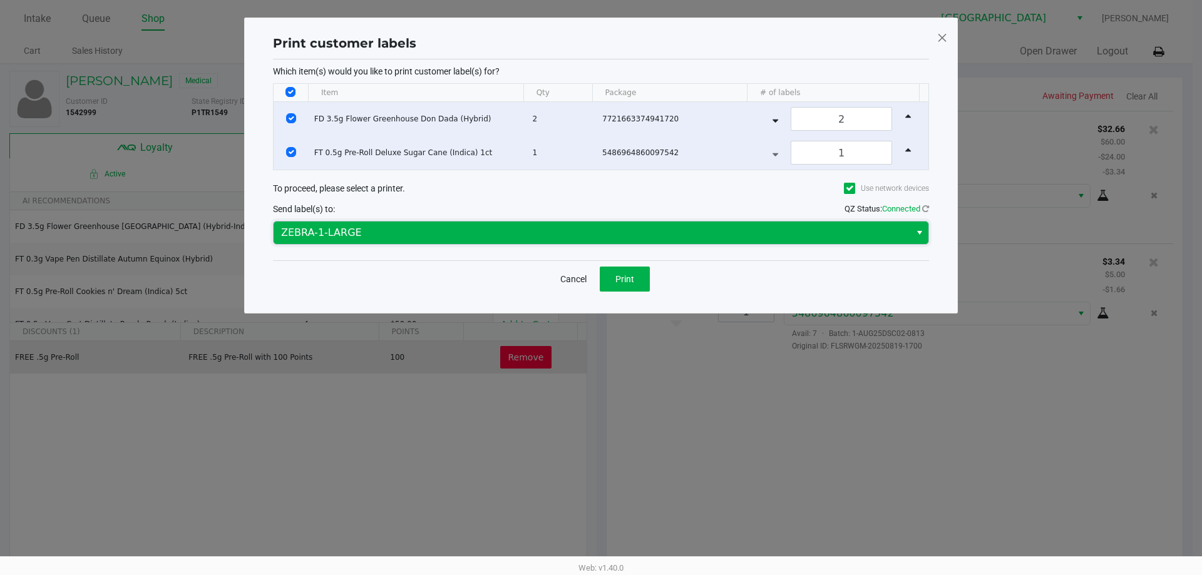
click at [374, 228] on span "ZEBRA-1-LARGE" at bounding box center [592, 232] width 622 height 15
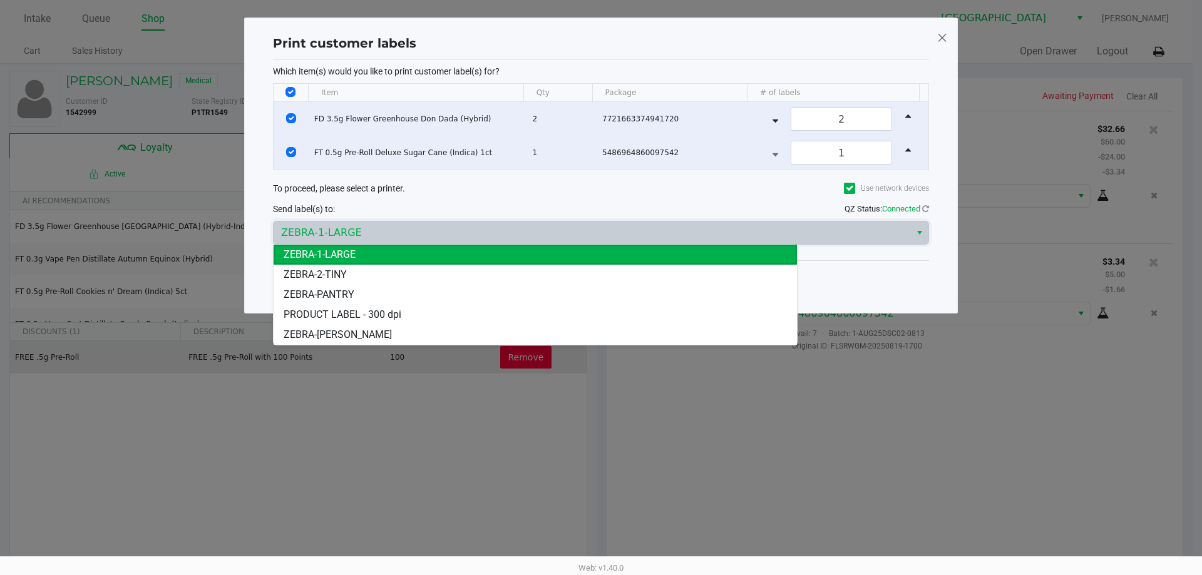
click at [326, 329] on span "ZEBRA-[PERSON_NAME]" at bounding box center [338, 334] width 108 height 15
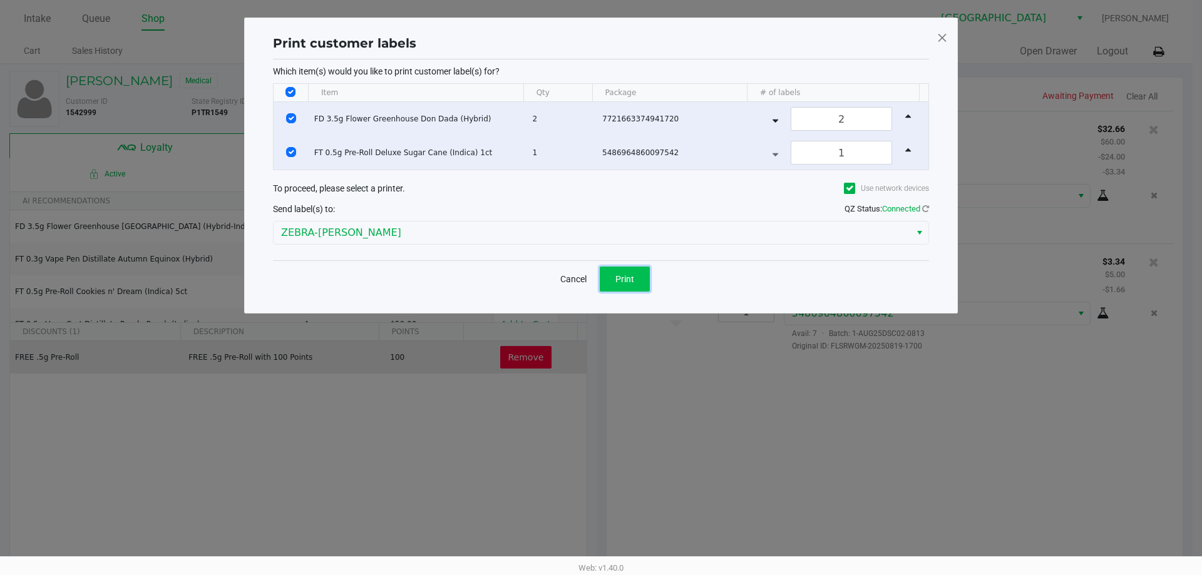
click at [613, 279] on button "Print" at bounding box center [625, 279] width 50 height 25
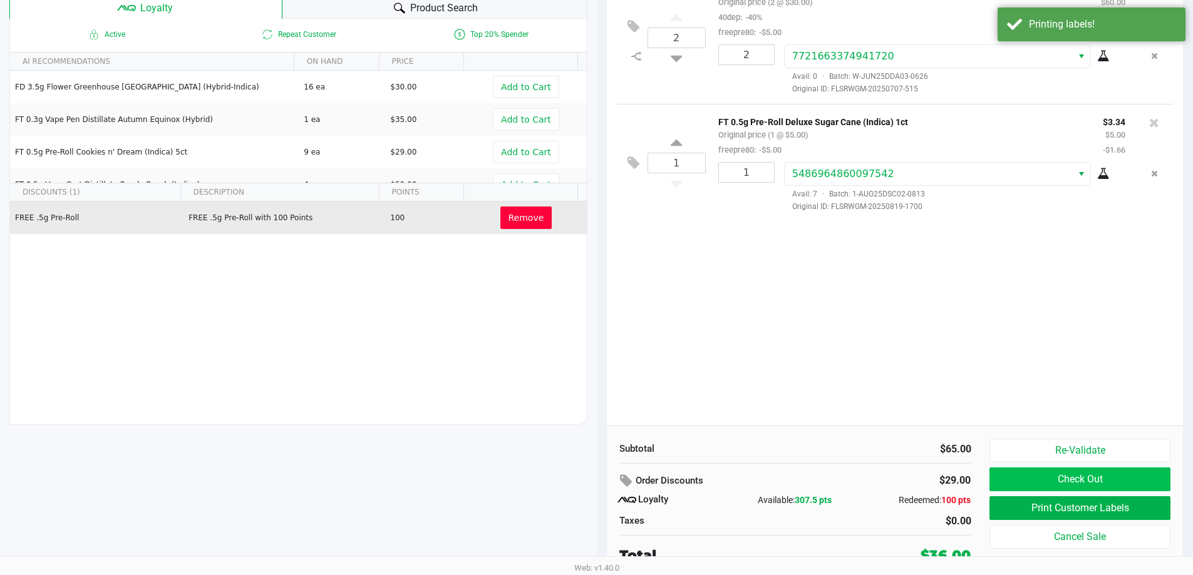
scroll to position [143, 0]
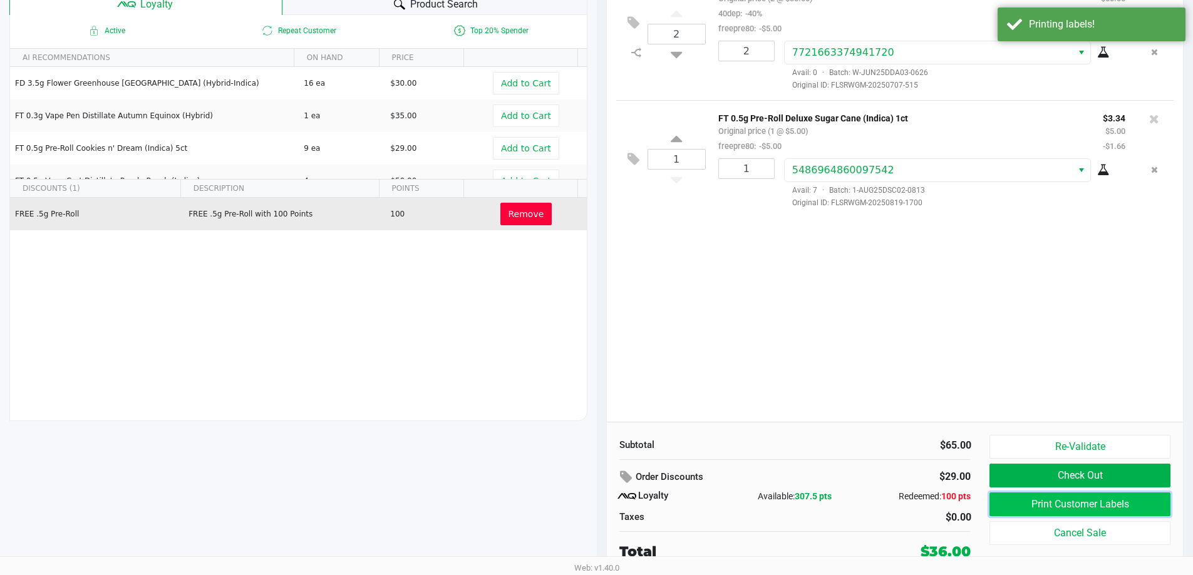
click at [1067, 504] on button "Print Customer Labels" at bounding box center [1079, 505] width 180 height 24
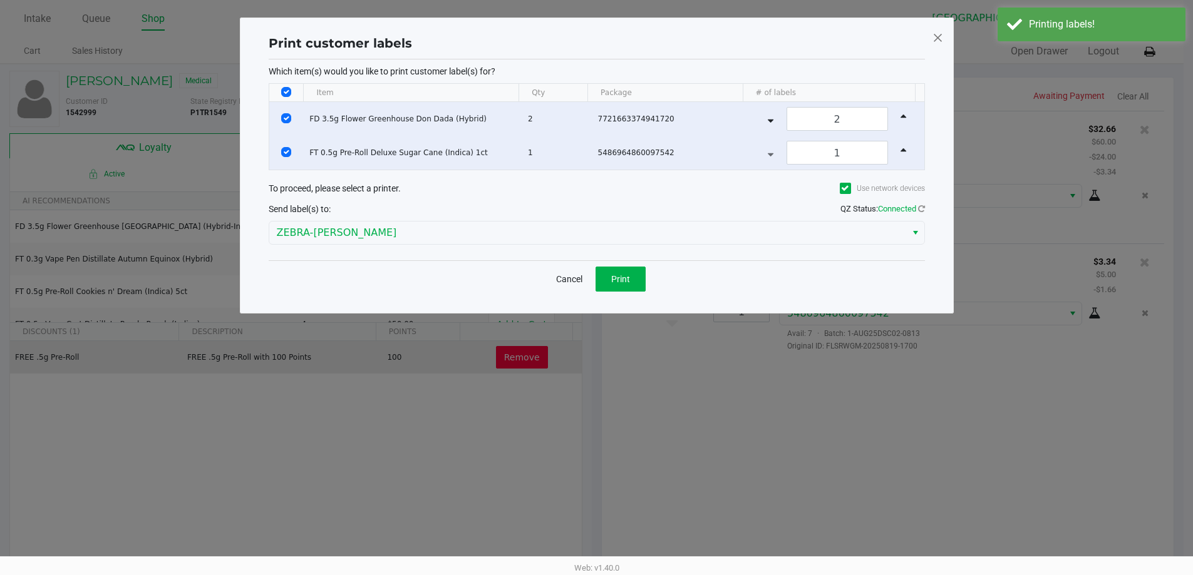
scroll to position [0, 0]
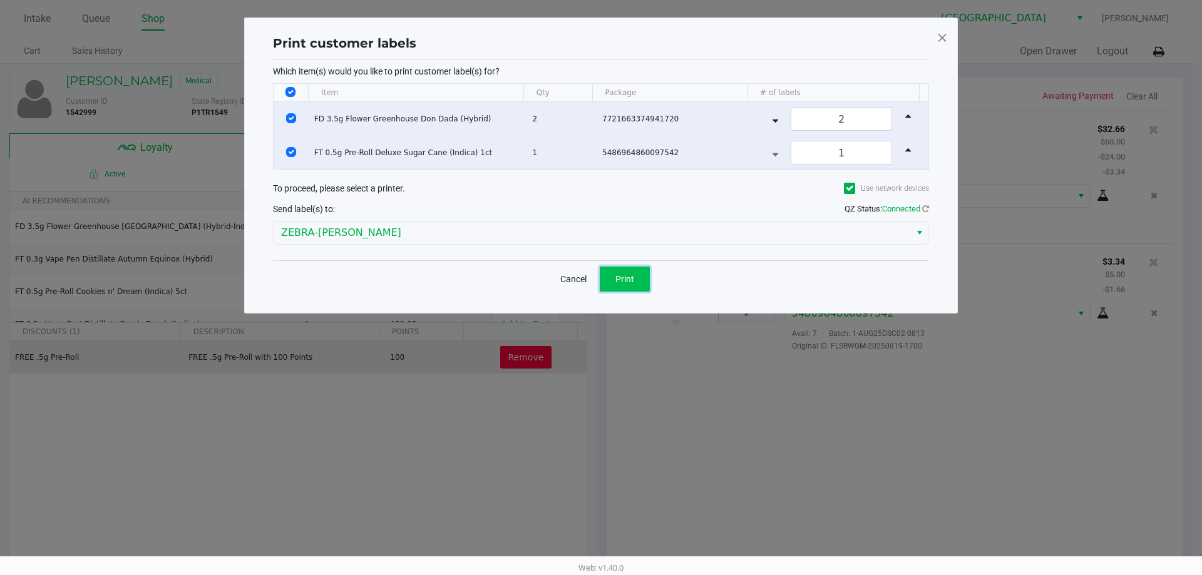
click at [613, 277] on button "Print" at bounding box center [625, 279] width 50 height 25
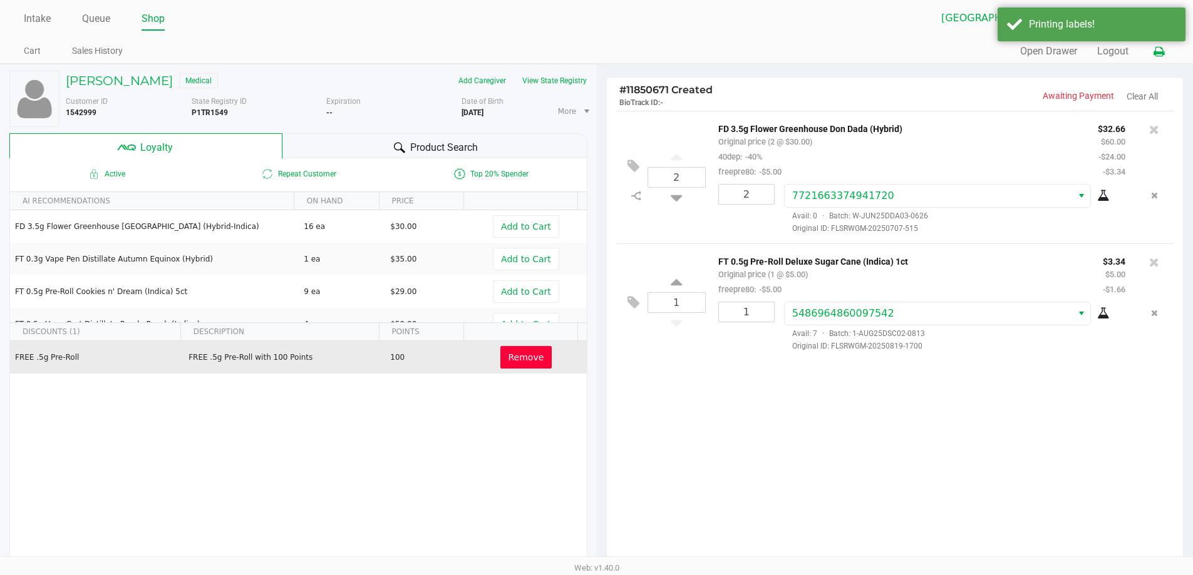
click at [1156, 59] on button at bounding box center [1158, 51] width 21 height 23
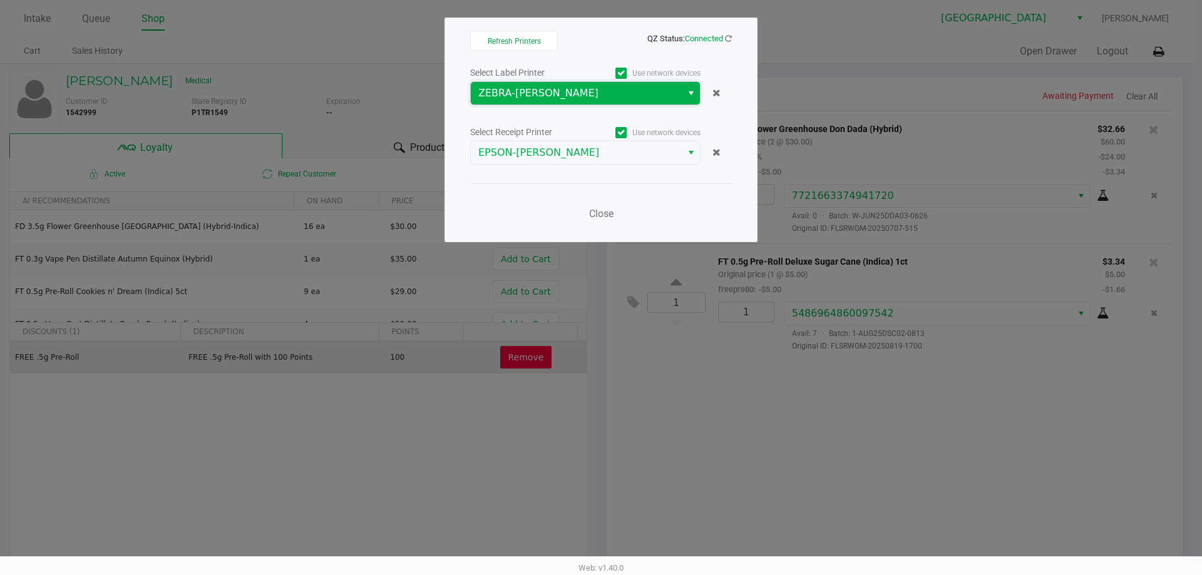
click at [552, 95] on span "ZEBRA-[PERSON_NAME]" at bounding box center [576, 93] width 196 height 15
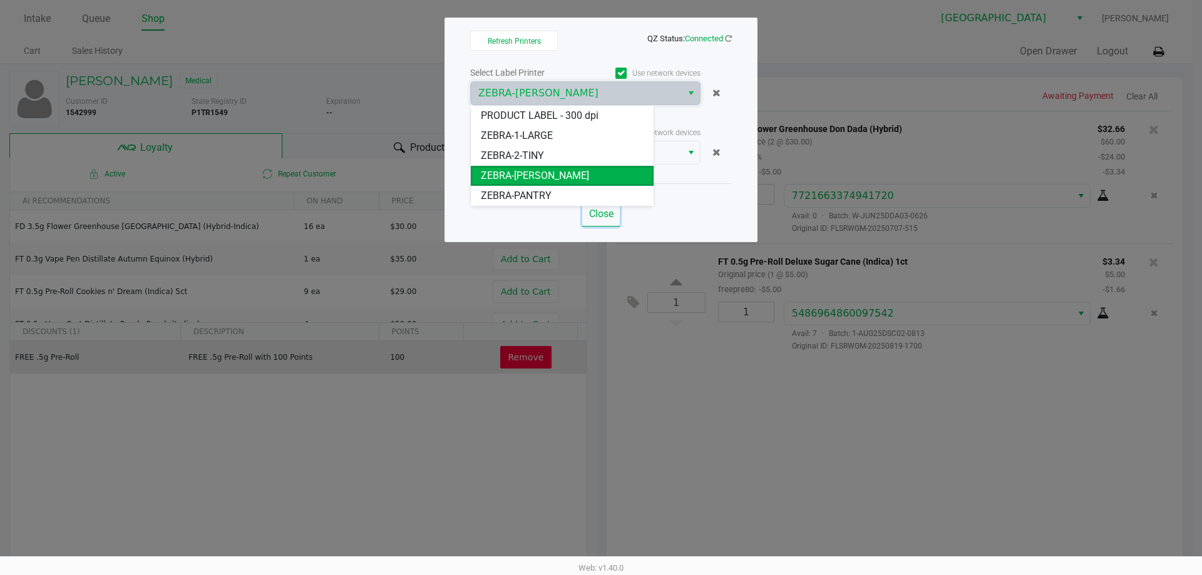
click at [595, 212] on span "Close" at bounding box center [601, 214] width 24 height 12
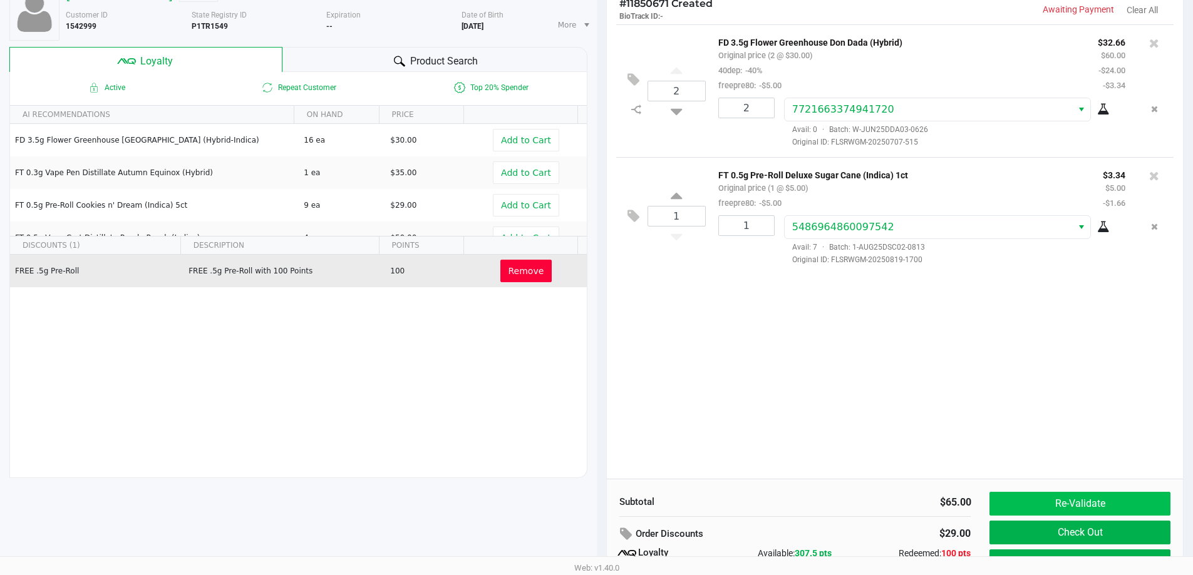
scroll to position [143, 0]
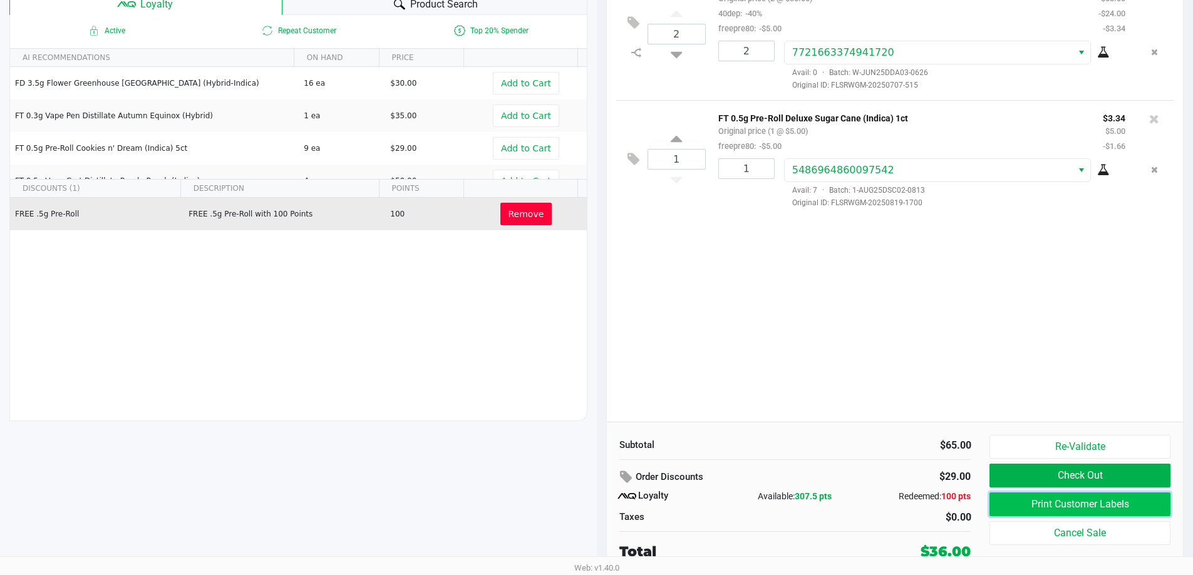
click at [1110, 500] on button "Print Customer Labels" at bounding box center [1079, 505] width 180 height 24
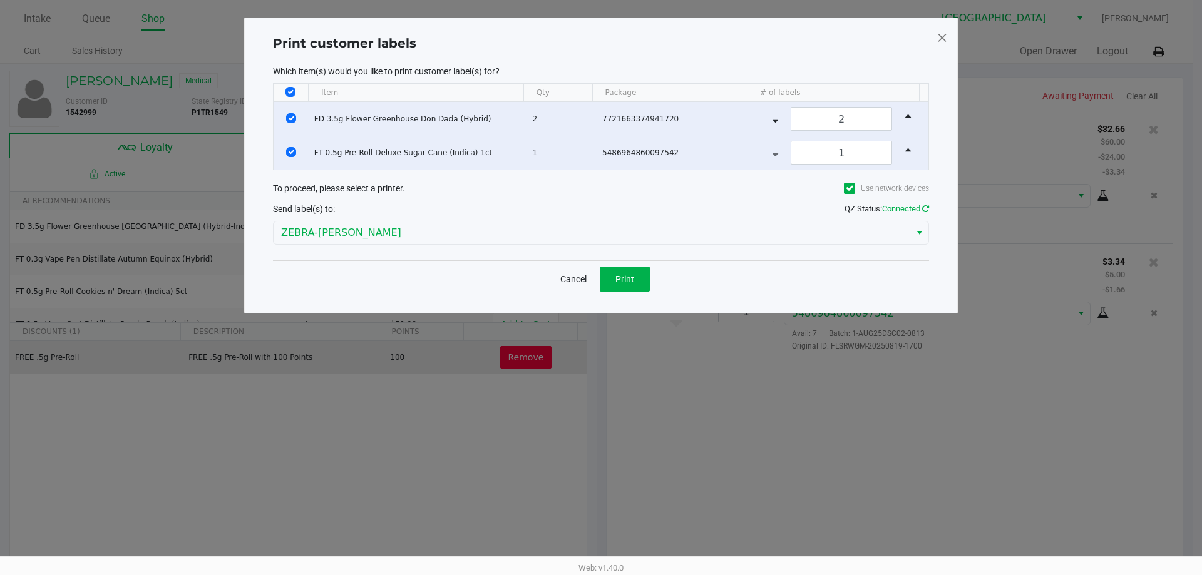
click at [928, 206] on icon at bounding box center [925, 209] width 7 height 8
click at [635, 269] on button "Print" at bounding box center [625, 279] width 50 height 25
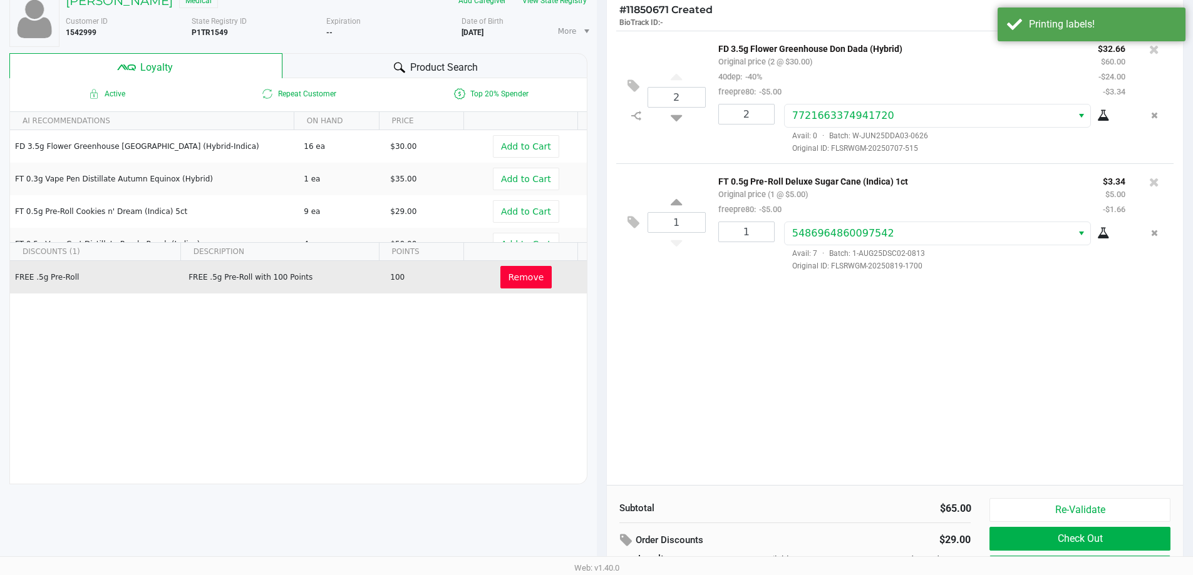
scroll to position [143, 0]
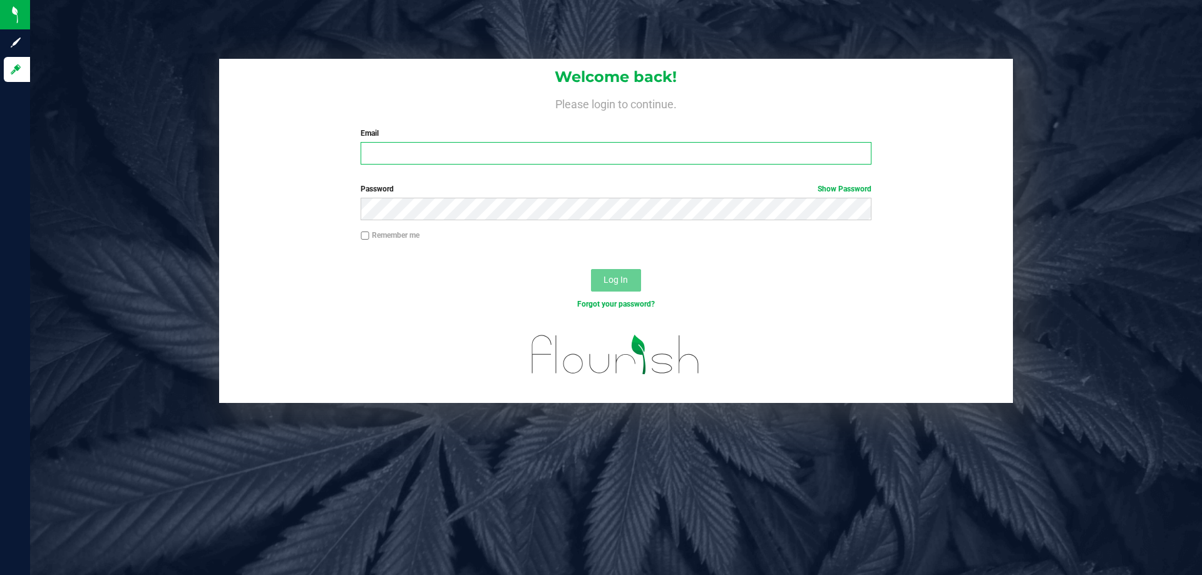
click at [386, 143] on input "Email" at bounding box center [616, 153] width 510 height 23
type input "[EMAIL_ADDRESS][DOMAIN_NAME]"
click at [591, 269] on button "Log In" at bounding box center [616, 280] width 50 height 23
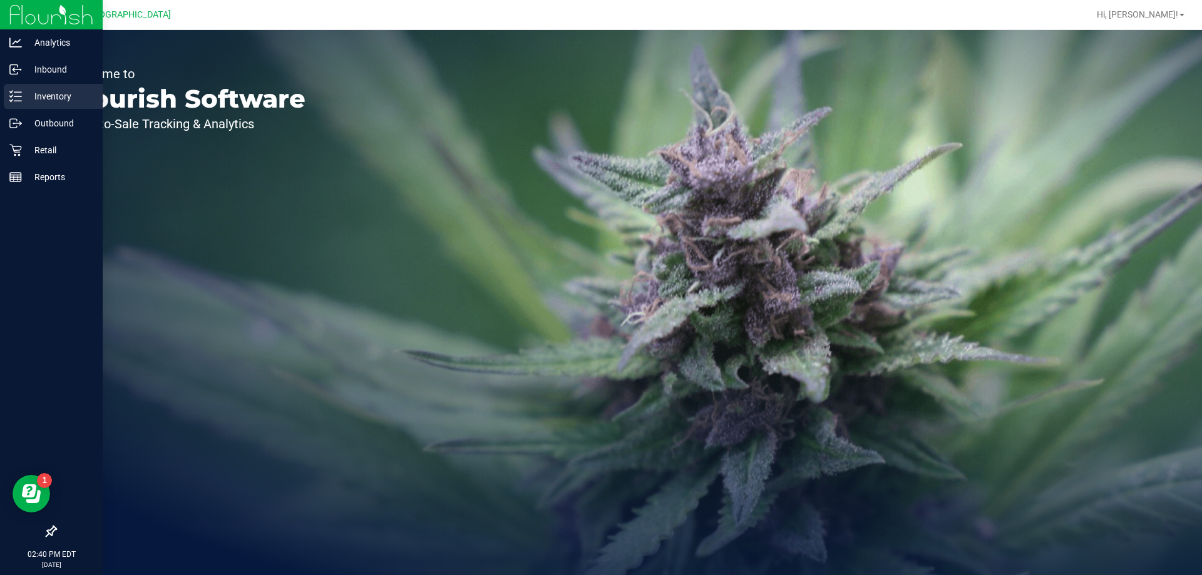
click at [34, 105] on div "Inventory" at bounding box center [53, 96] width 99 height 25
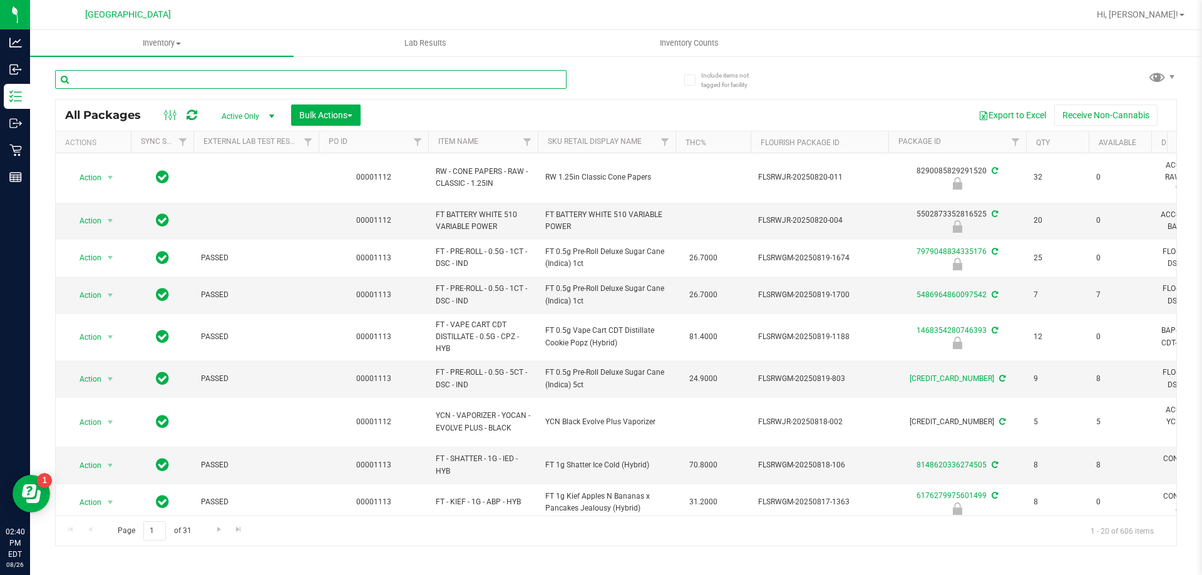
click at [356, 78] on input "text" at bounding box center [310, 79] width 511 height 19
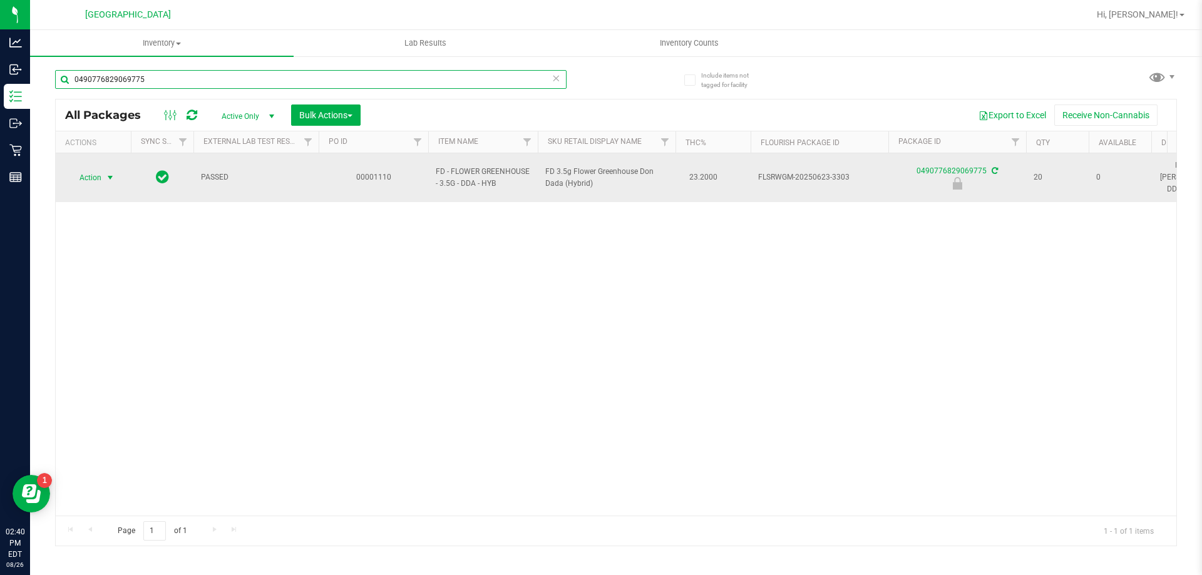
type input "0490776829069775"
click at [93, 175] on span "Action" at bounding box center [85, 178] width 34 height 18
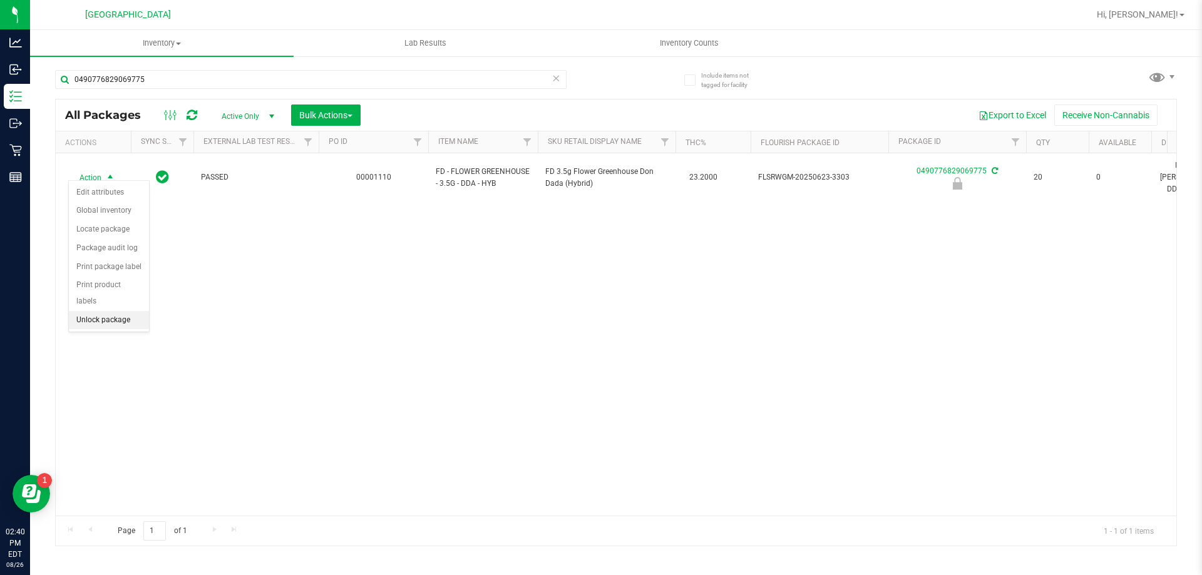
click at [95, 311] on li "Unlock package" at bounding box center [109, 320] width 80 height 19
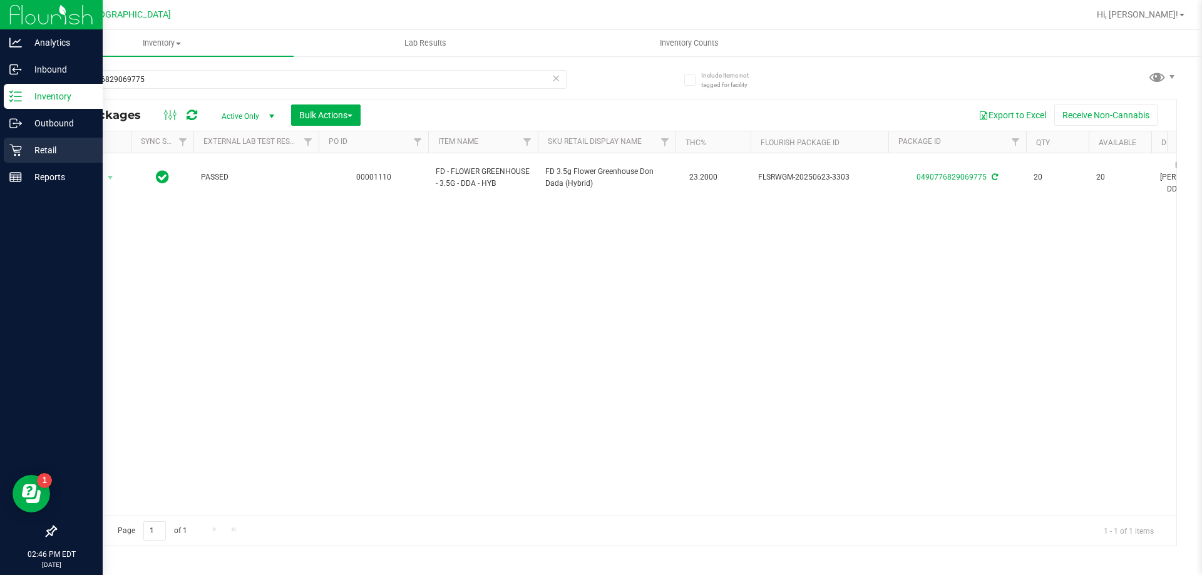
click at [64, 148] on p "Retail" at bounding box center [59, 150] width 75 height 15
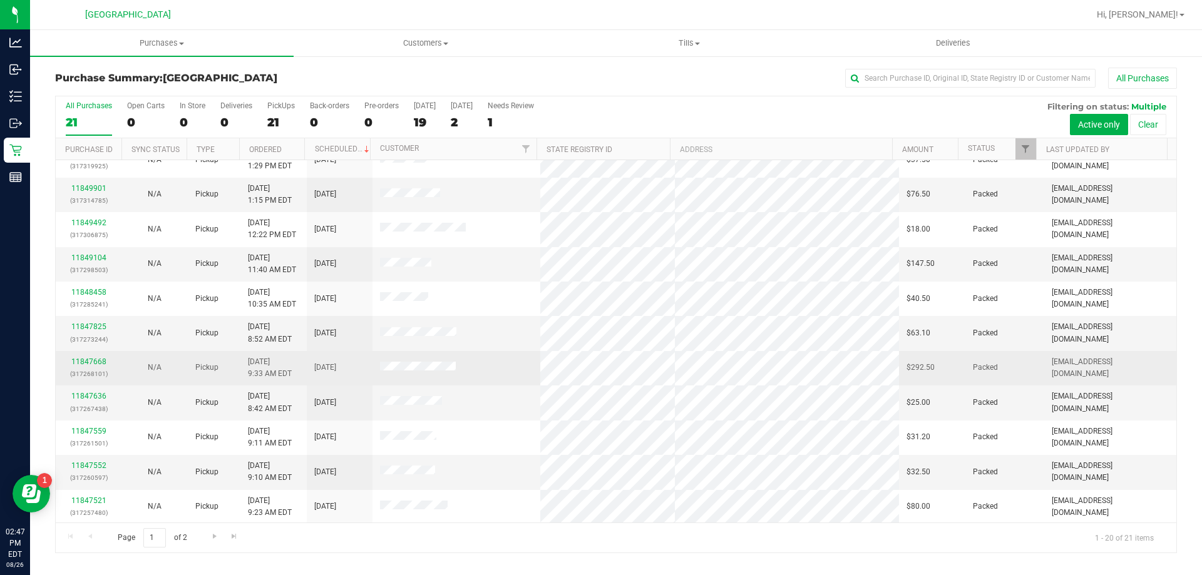
scroll to position [205, 0]
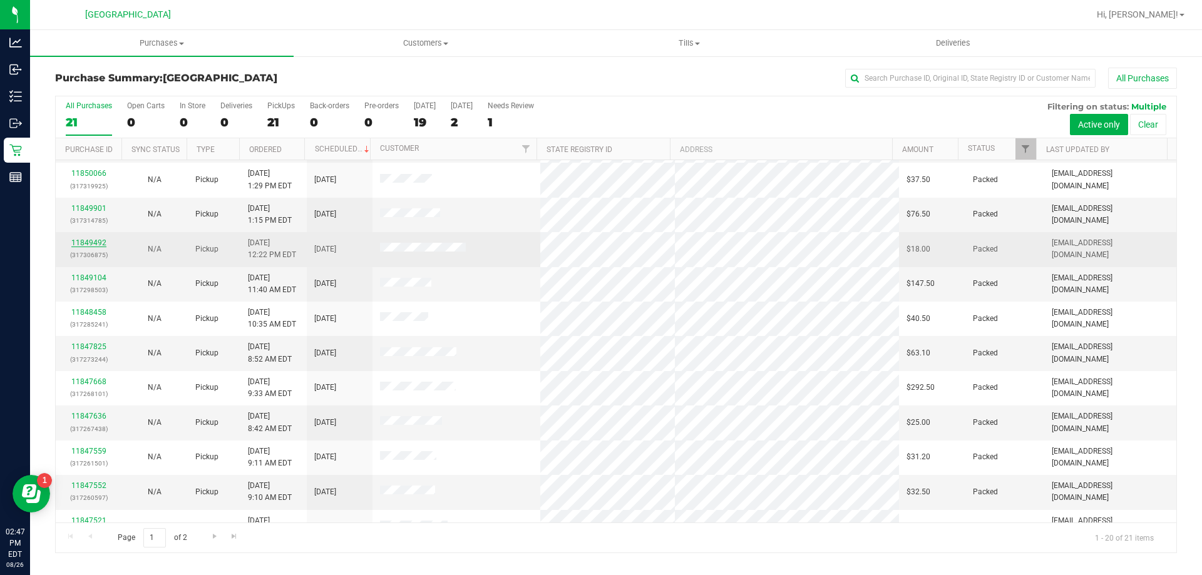
click at [80, 243] on link "11849492" at bounding box center [88, 243] width 35 height 9
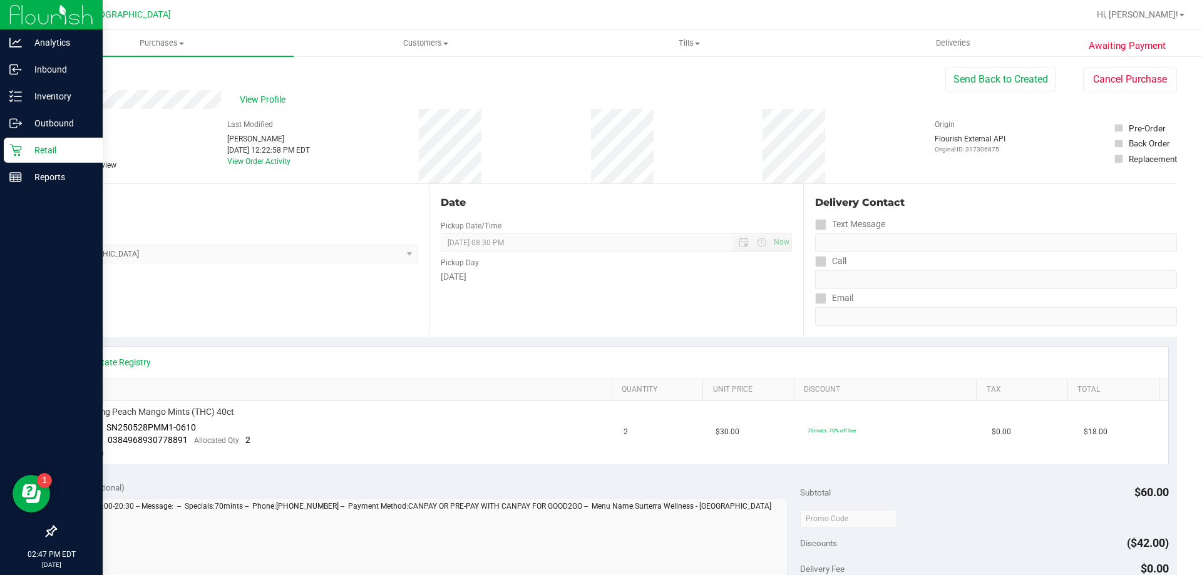
click at [24, 150] on p "Retail" at bounding box center [59, 150] width 75 height 15
